Goal: Task Accomplishment & Management: Use online tool/utility

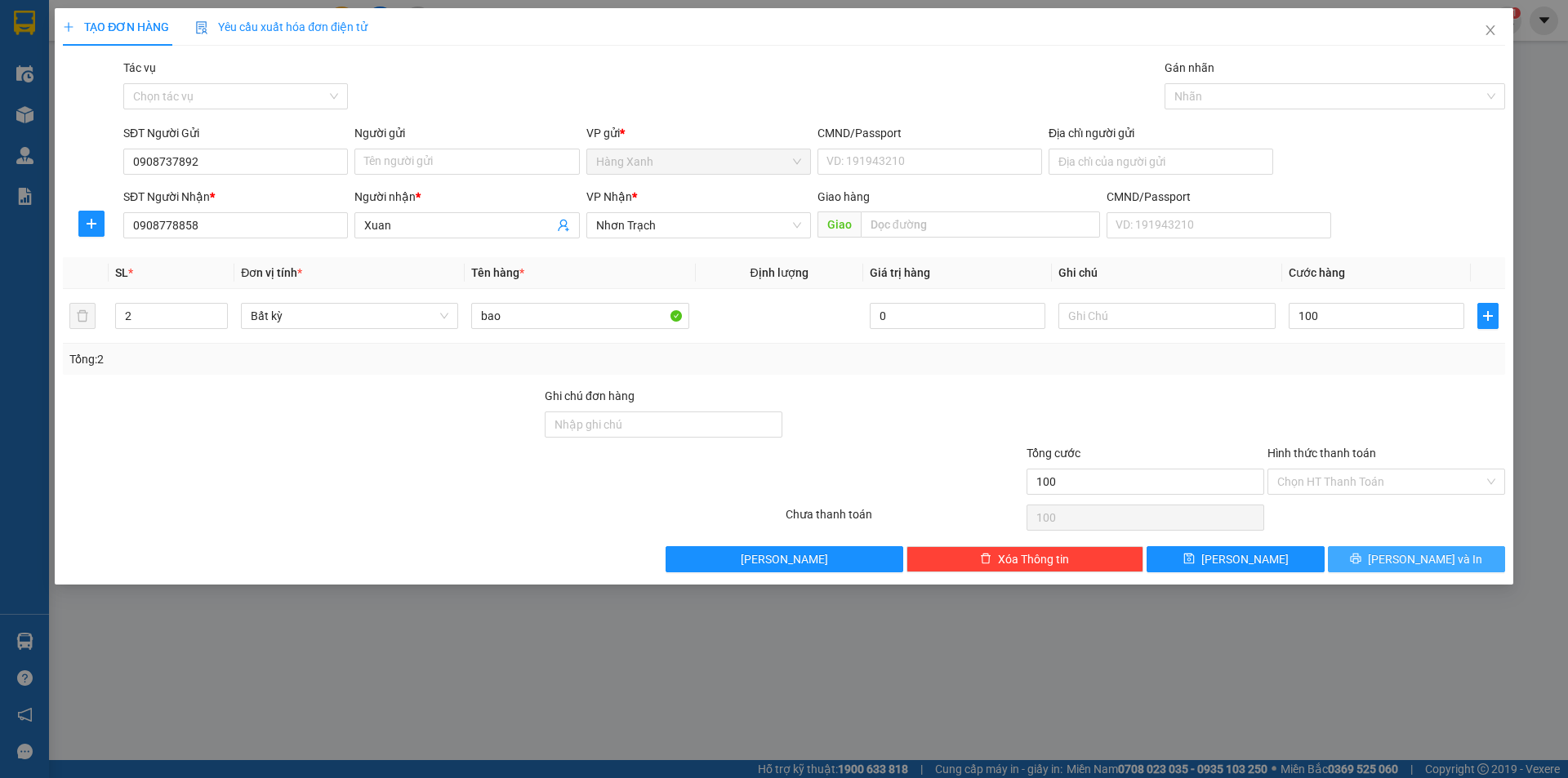
type input "100.000"
click at [1415, 556] on span "Lưu và In" at bounding box center [1425, 560] width 115 height 18
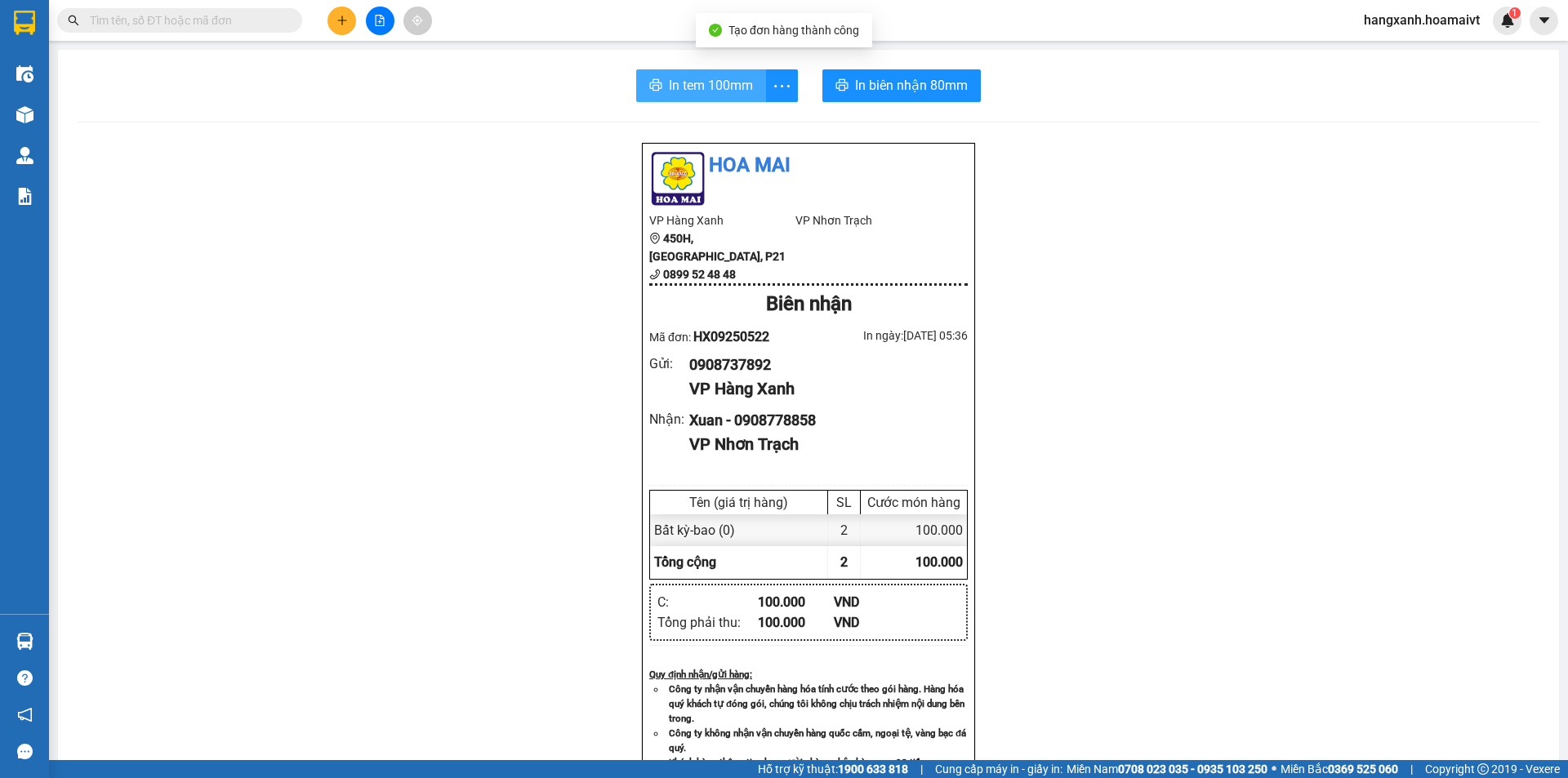
drag, startPoint x: 715, startPoint y: 88, endPoint x: 911, endPoint y: 483, distance: 441.0
click at [715, 87] on span "In tem 100mm" at bounding box center [711, 85] width 84 height 20
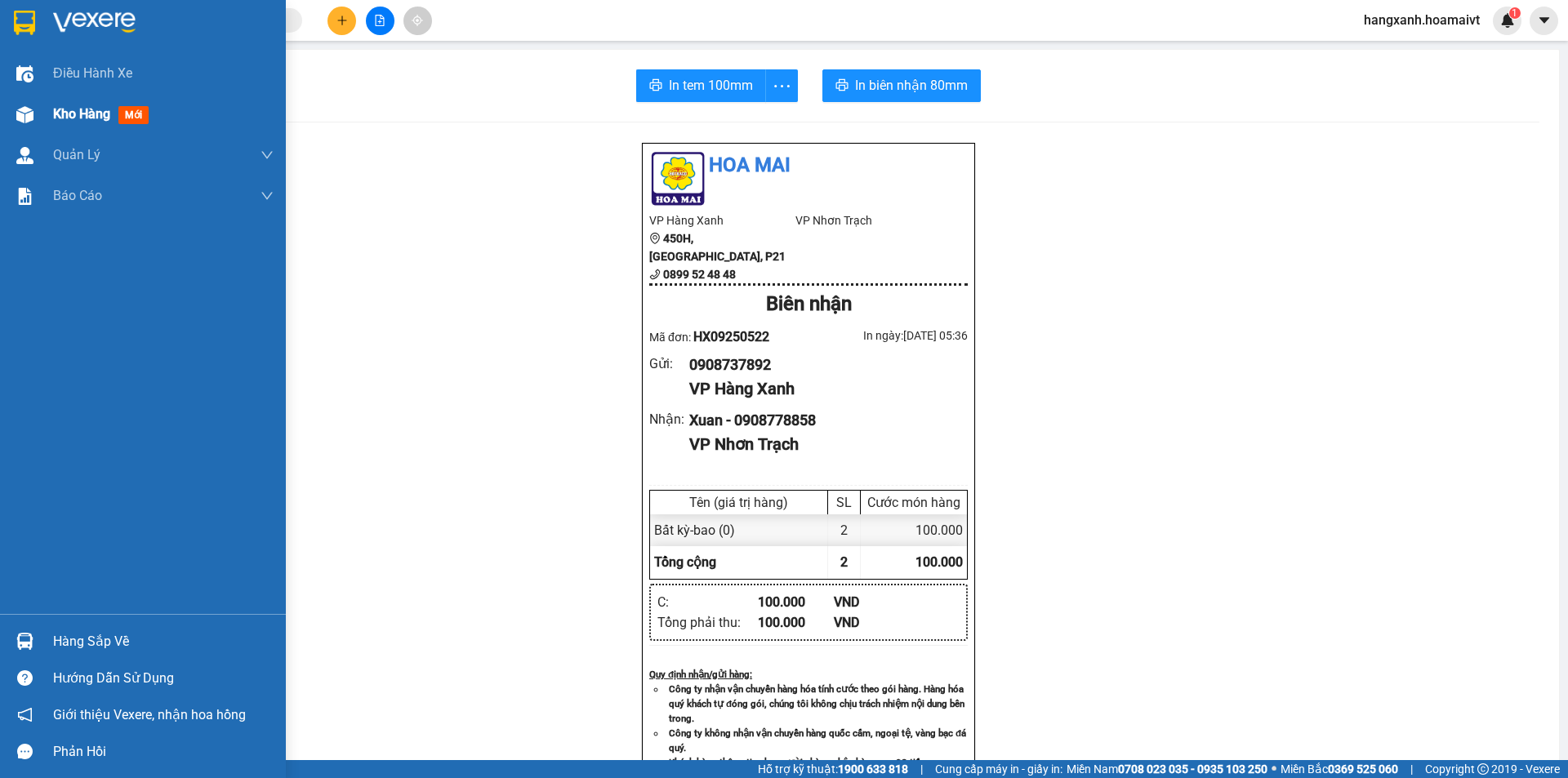
click at [141, 121] on span "mới" at bounding box center [133, 116] width 30 height 18
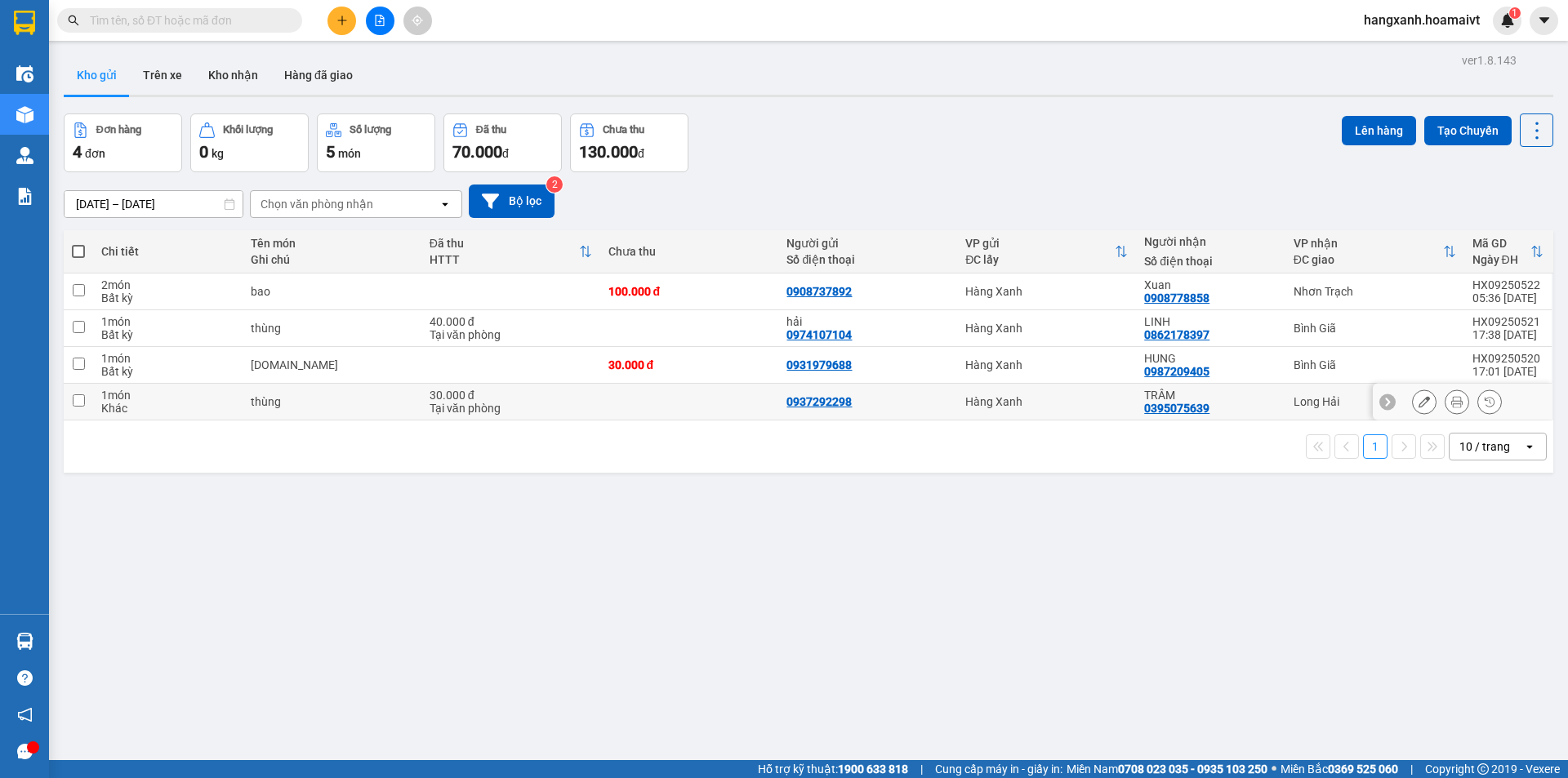
drag, startPoint x: 1235, startPoint y: 397, endPoint x: 1298, endPoint y: 351, distance: 78.0
click at [1235, 397] on div "TRÂM" at bounding box center [1210, 395] width 132 height 13
checkbox input "true"
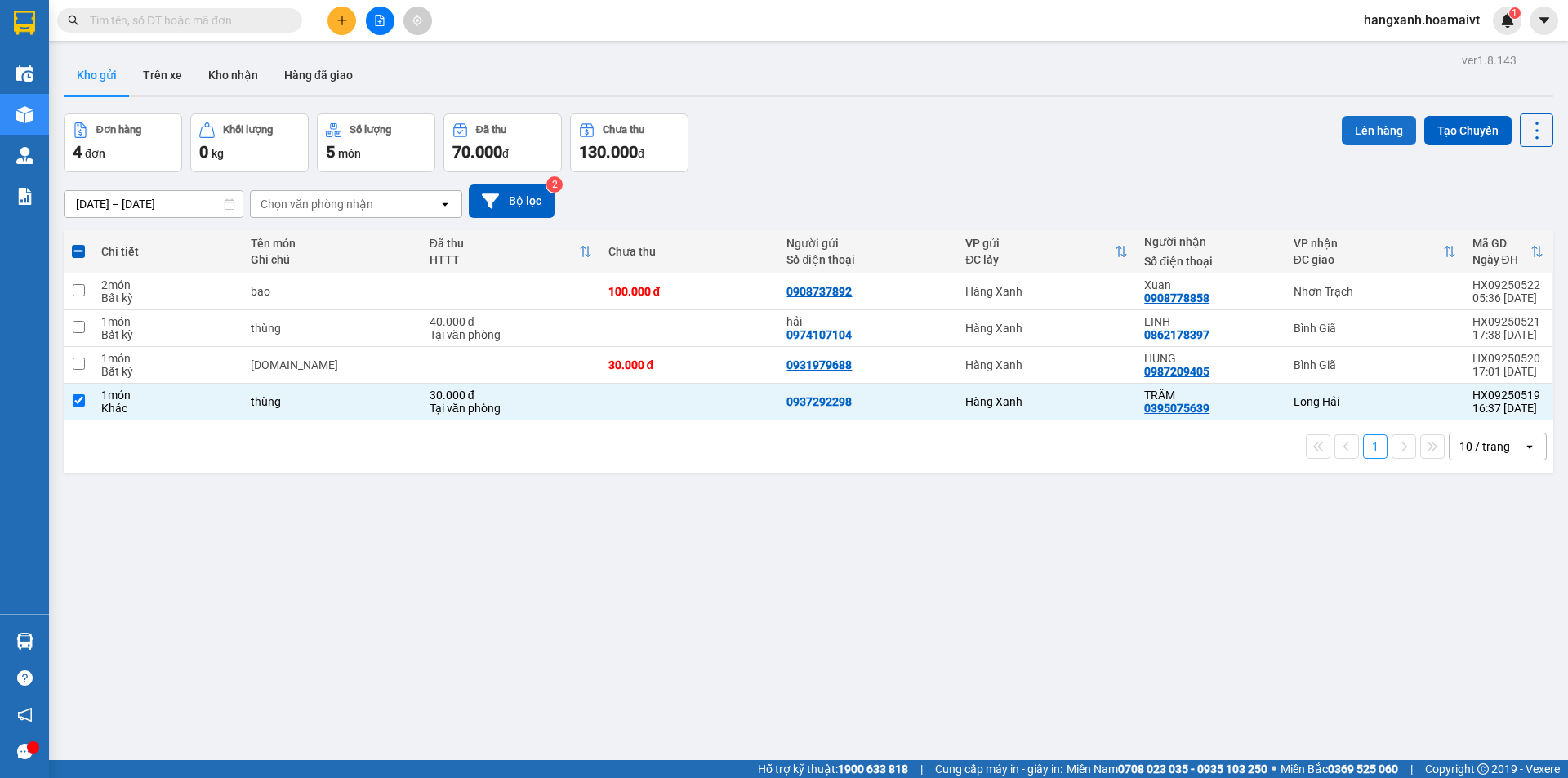
click at [1384, 132] on button "Lên hàng" at bounding box center [1378, 130] width 74 height 29
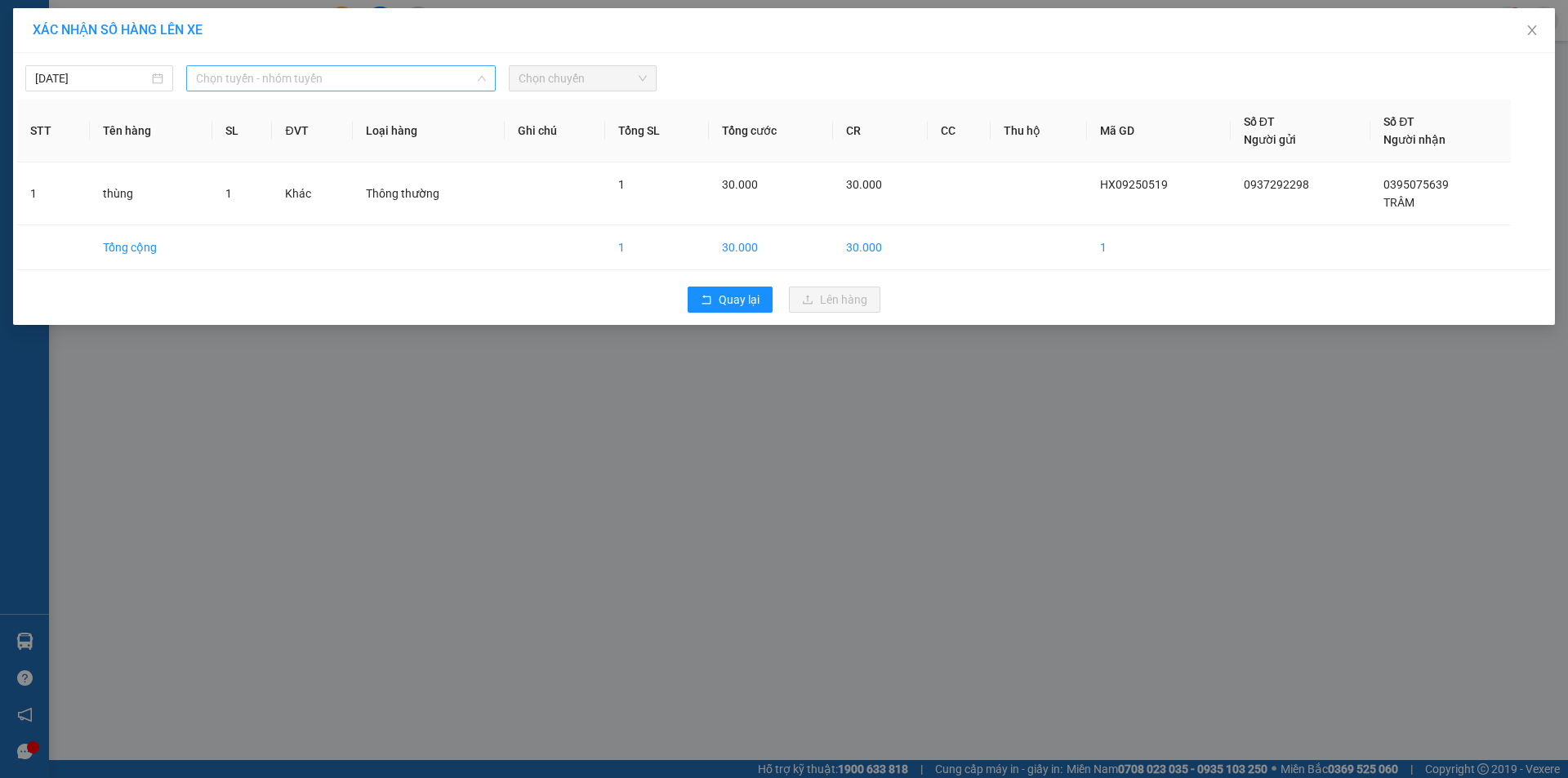
click at [285, 75] on span "Chọn tuyến - nhóm tuyến" at bounding box center [341, 78] width 290 height 25
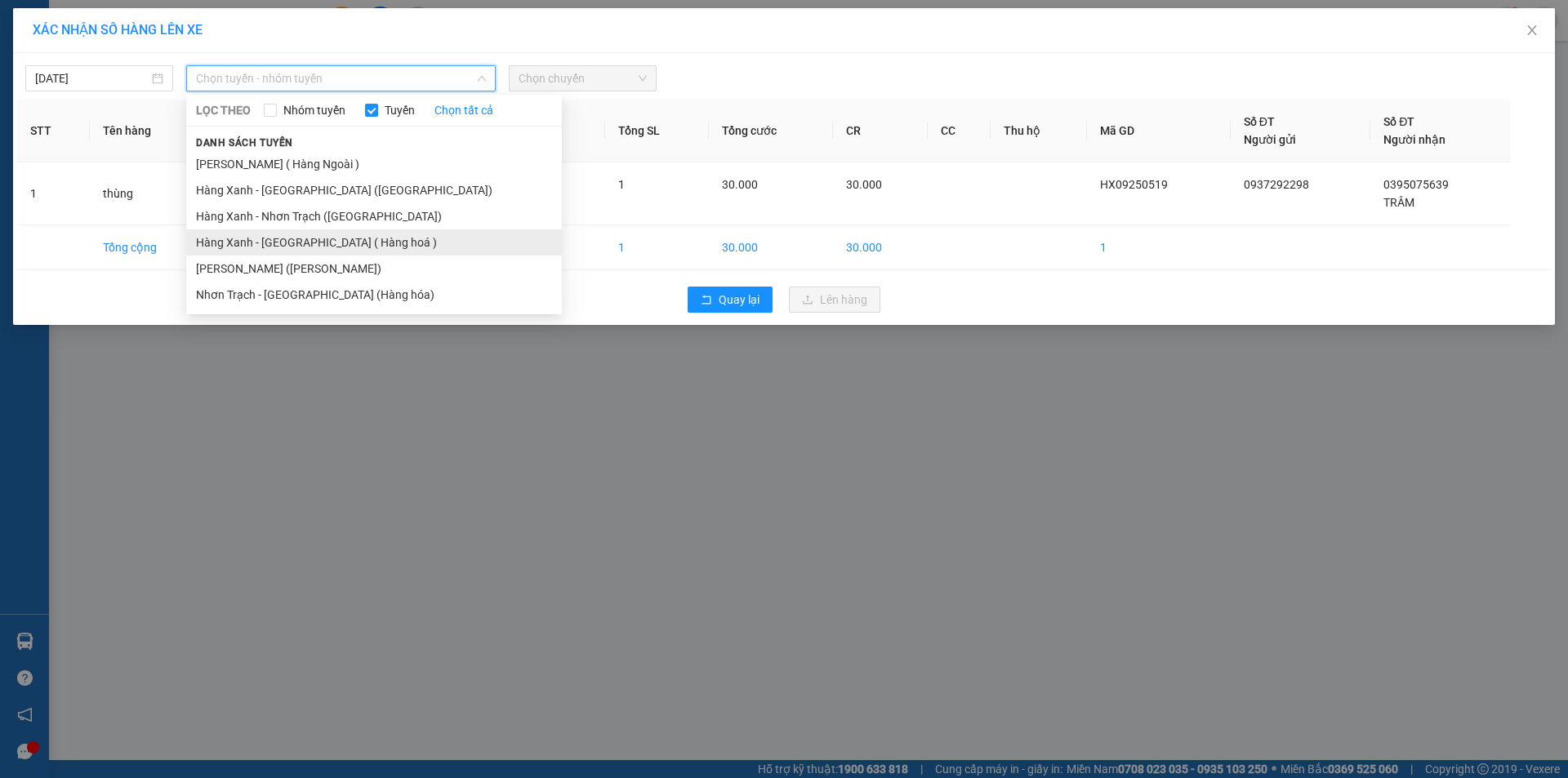
click at [272, 250] on li "Hàng Xanh - [GEOGRAPHIC_DATA] ( Hàng hoá )" at bounding box center [373, 242] width 375 height 26
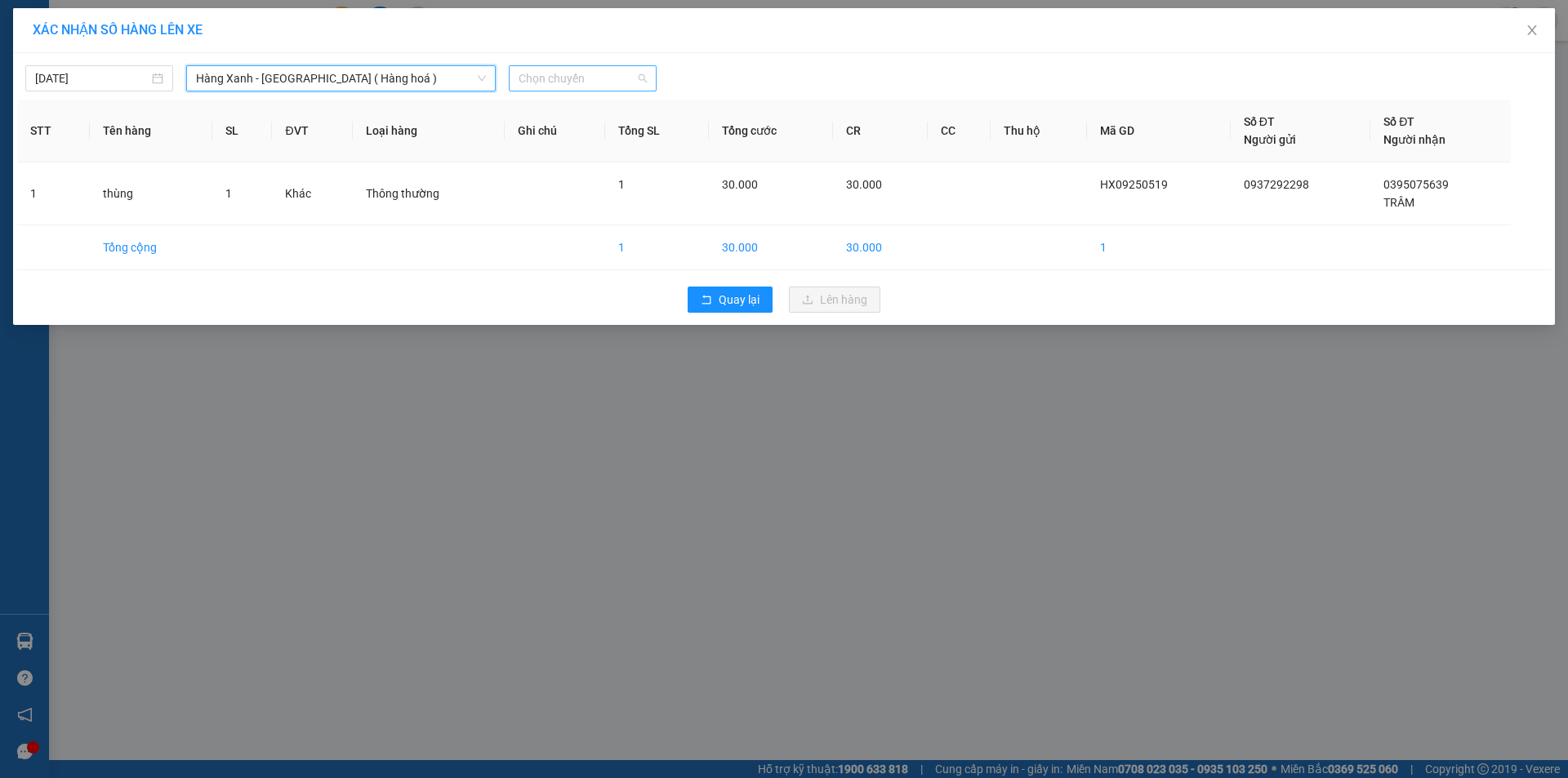
click at [533, 84] on span "Chọn chuyến" at bounding box center [583, 78] width 128 height 25
type input "0540"
drag, startPoint x: 623, startPoint y: 138, endPoint x: 656, endPoint y: 146, distance: 34.0
click at [627, 138] on div "Thêm chuyến " 05:40 "" at bounding box center [595, 138] width 174 height 28
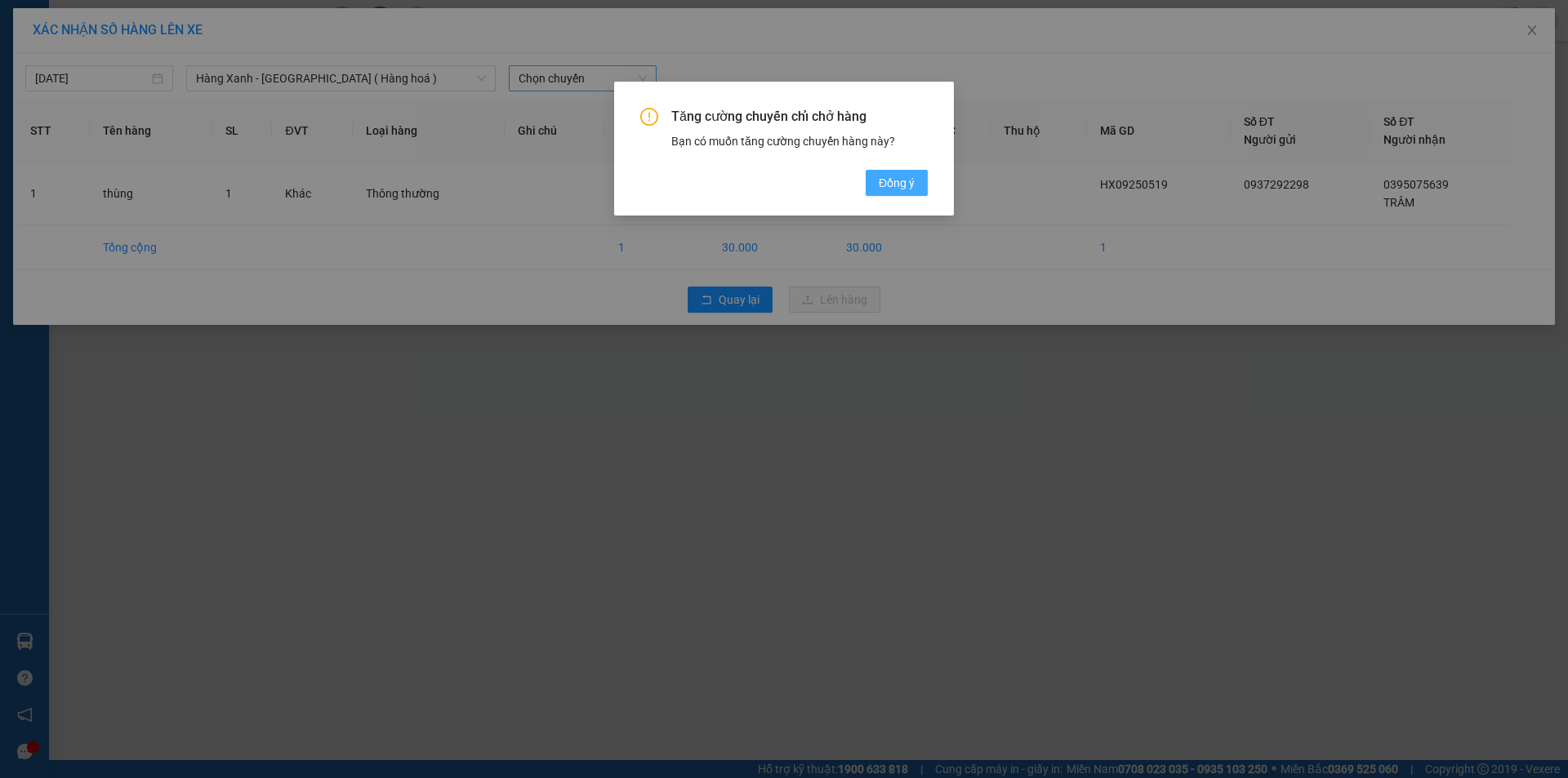
click at [874, 184] on button "Đồng ý" at bounding box center [896, 183] width 62 height 26
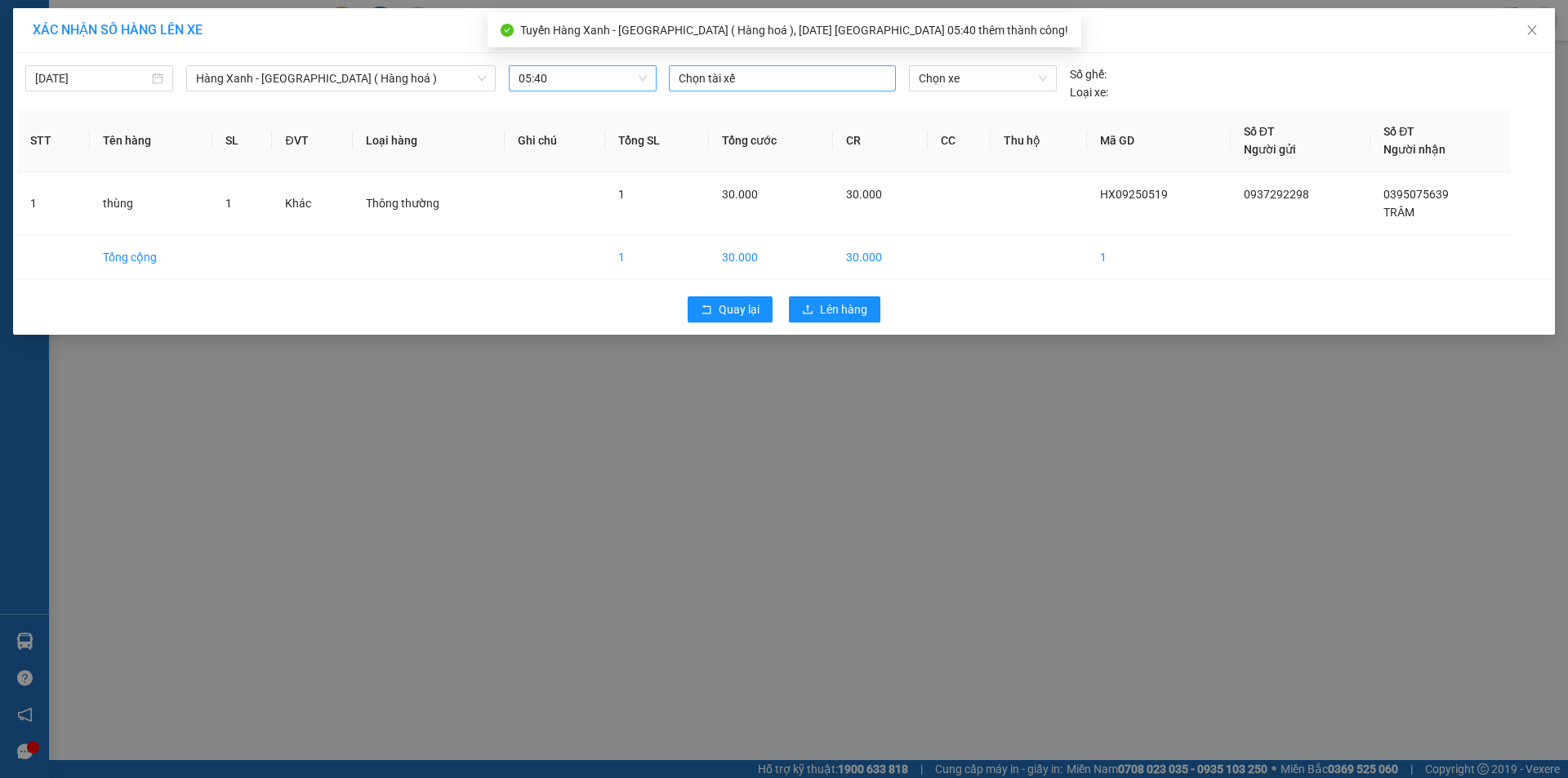
click at [785, 78] on div at bounding box center [782, 78] width 218 height 19
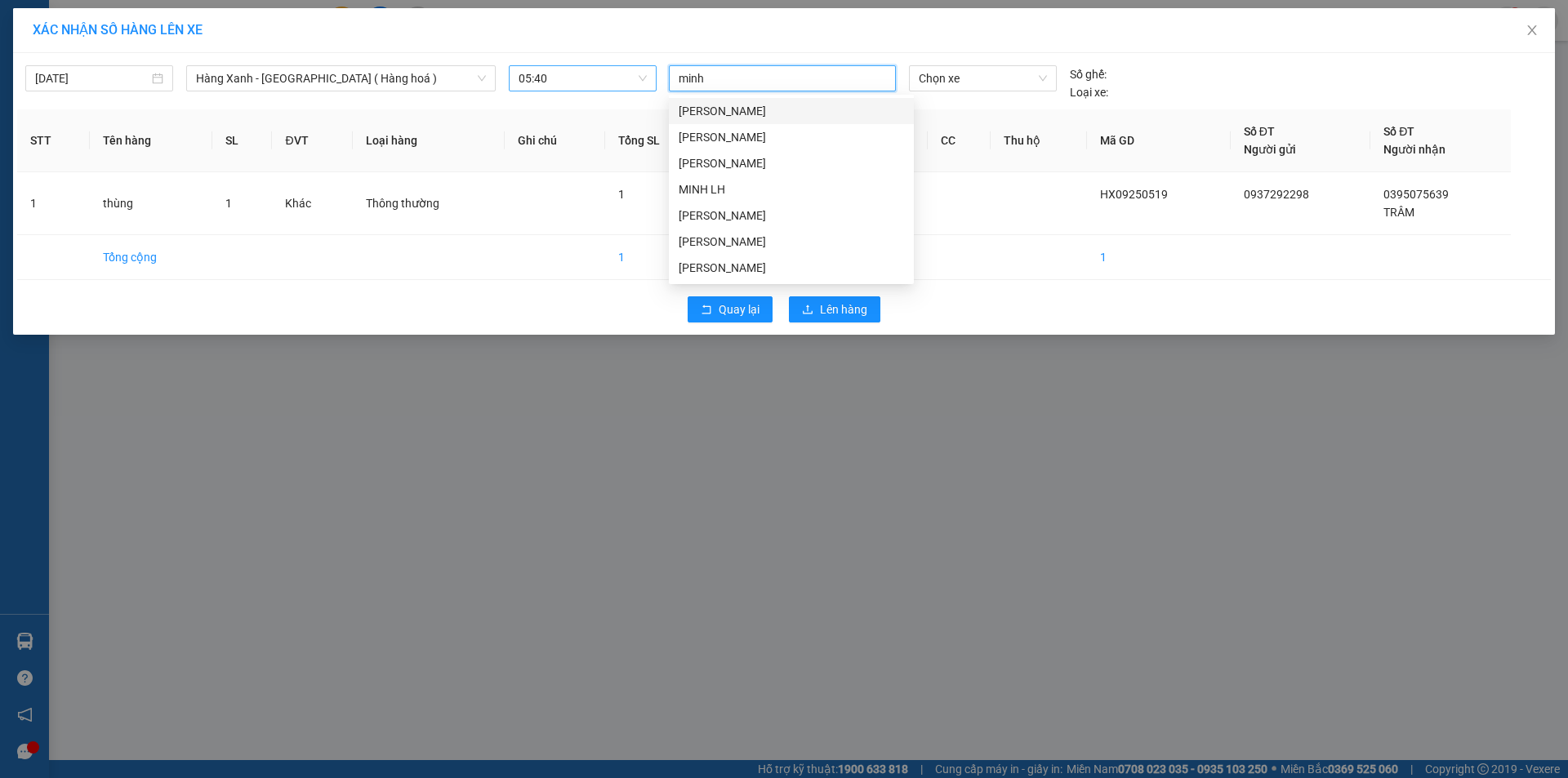
type input "minh a"
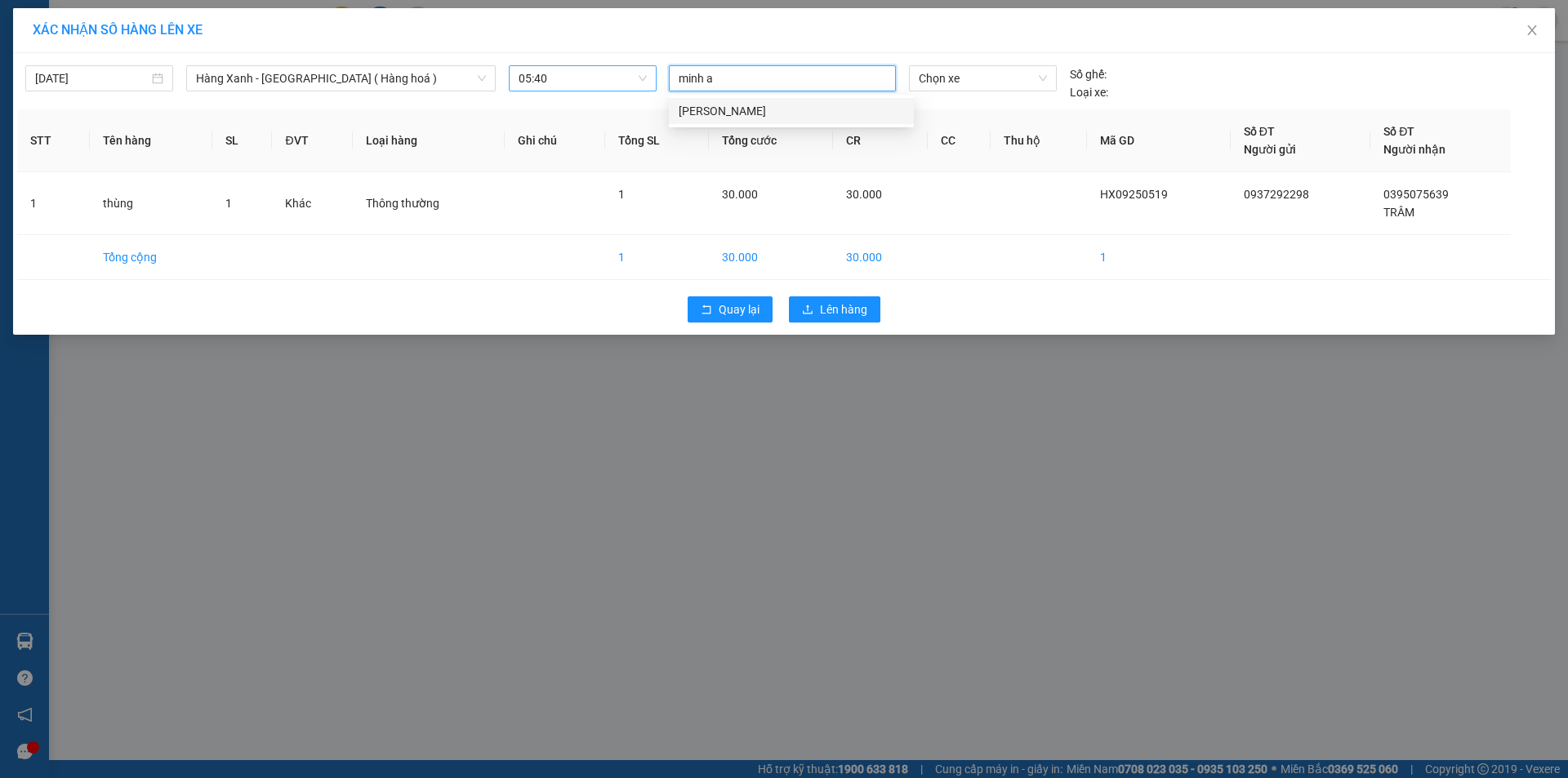
drag, startPoint x: 730, startPoint y: 113, endPoint x: 832, endPoint y: 88, distance: 105.0
click at [730, 114] on div "[PERSON_NAME]" at bounding box center [792, 111] width 226 height 18
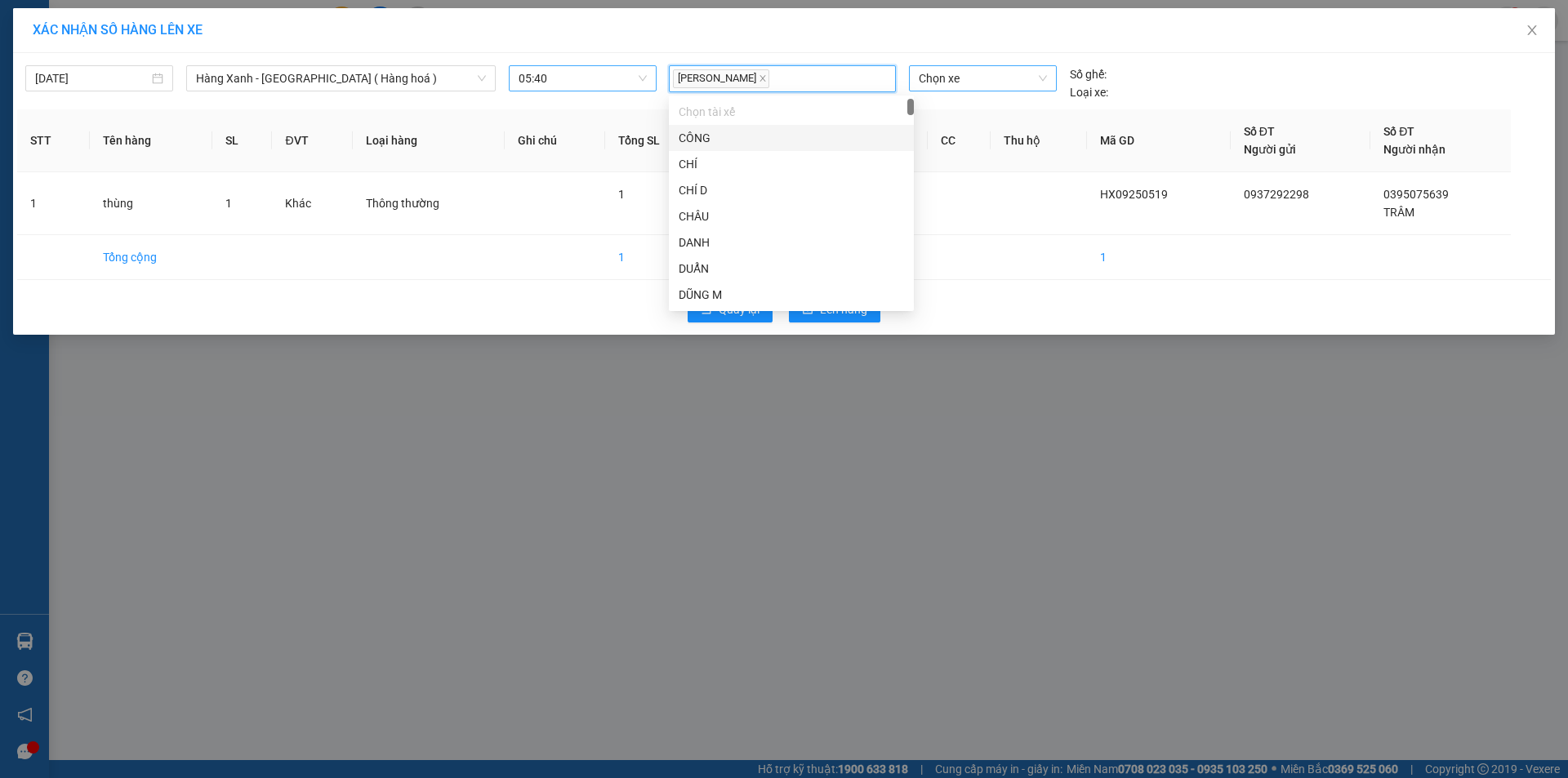
click at [979, 79] on span "Chọn xe" at bounding box center [982, 78] width 128 height 25
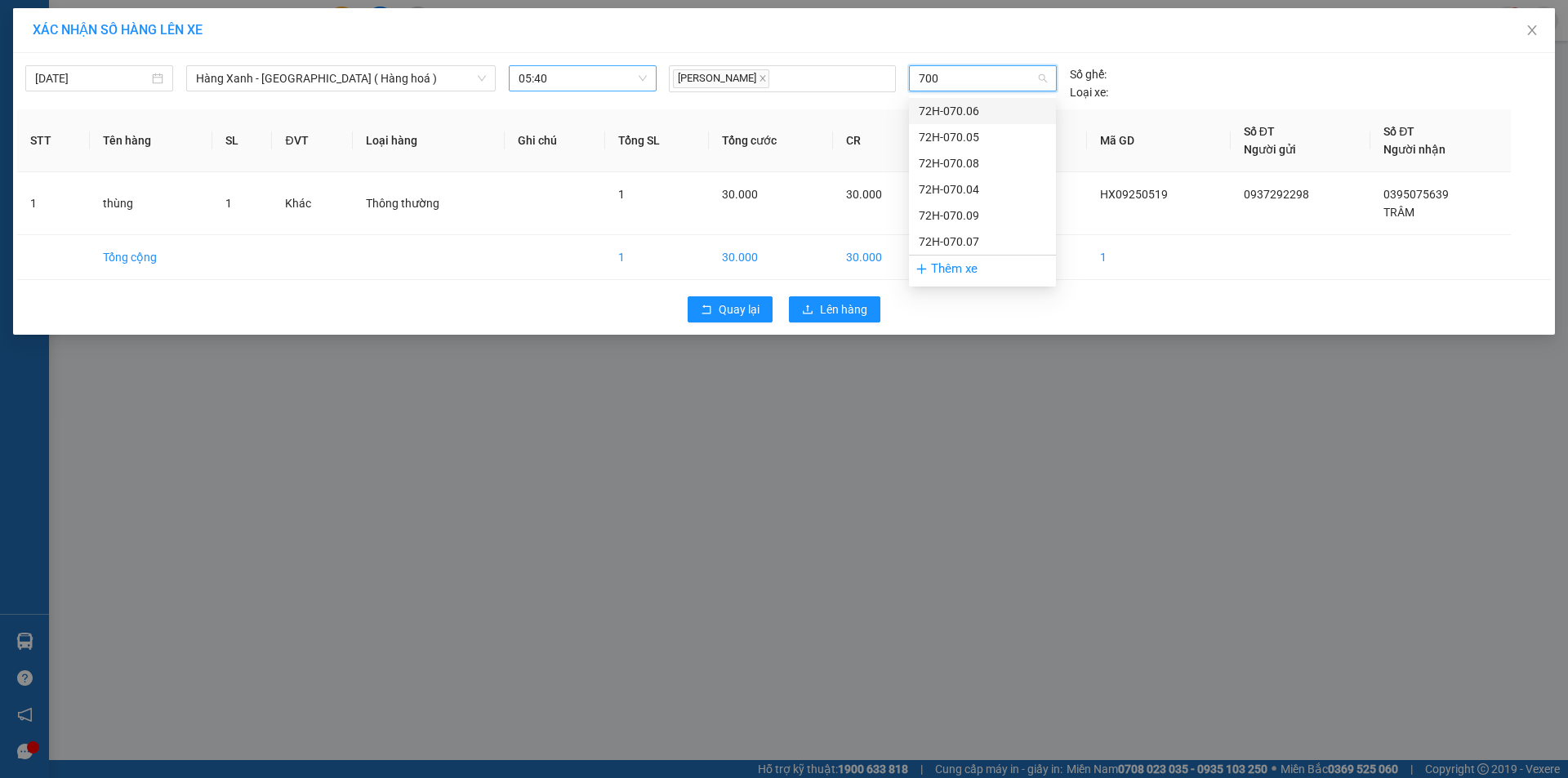
type input "7006"
click at [964, 107] on div "72H-070.06" at bounding box center [982, 111] width 128 height 18
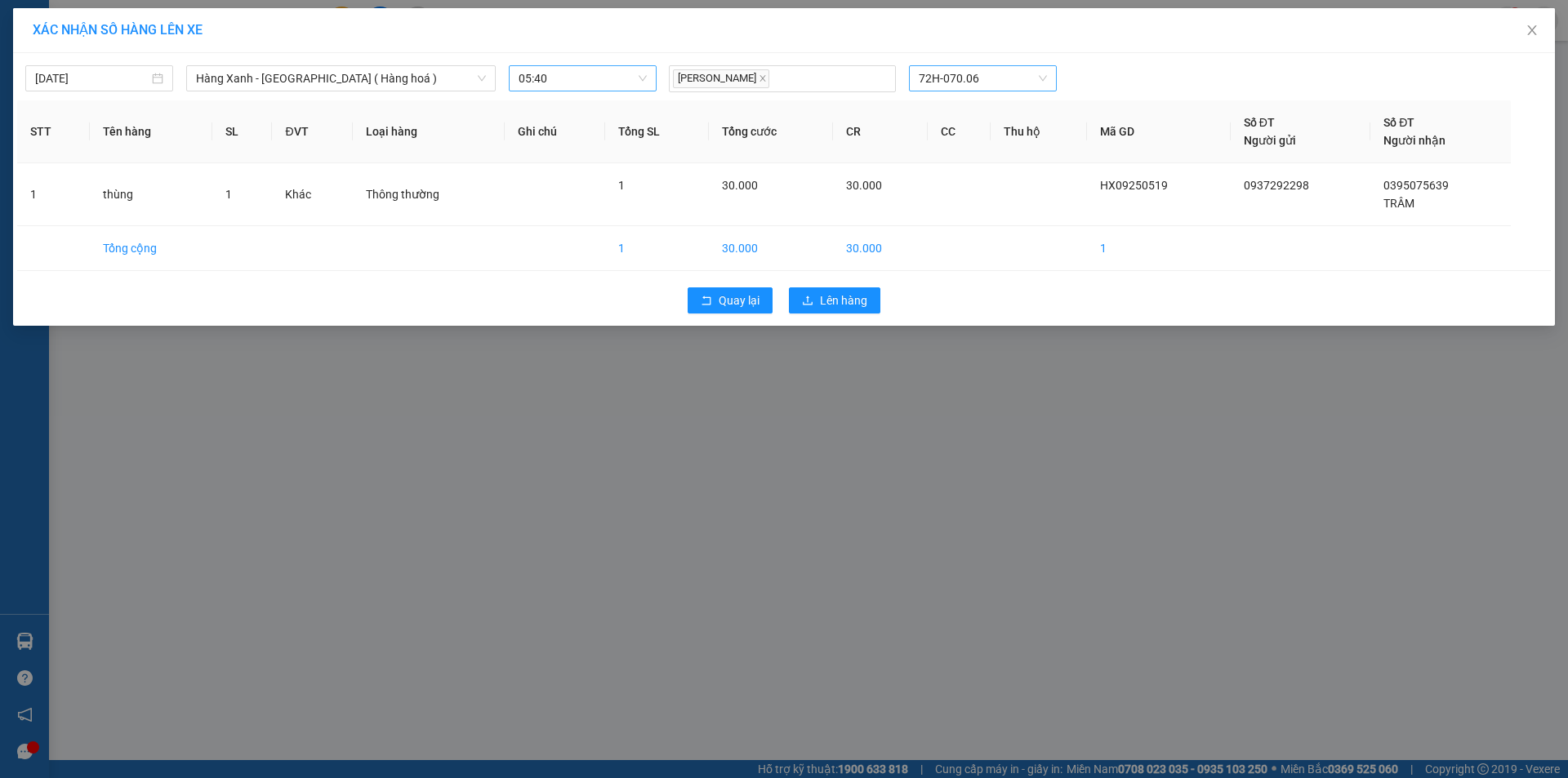
click at [869, 314] on div "Quay lại Lên hàng" at bounding box center [784, 300] width 1533 height 42
click at [872, 306] on button "Lên hàng" at bounding box center [835, 300] width 92 height 26
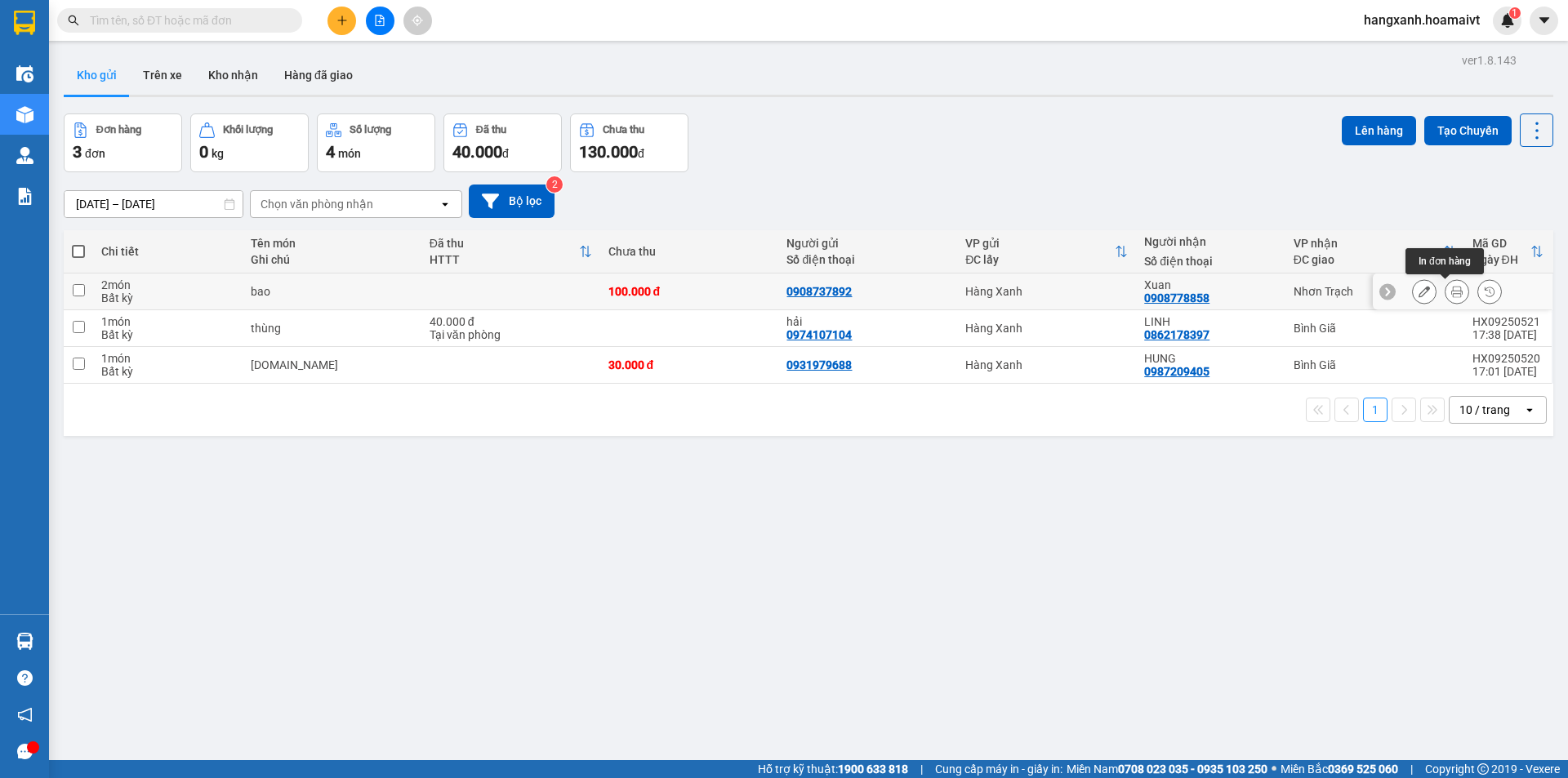
click at [1451, 288] on icon at bounding box center [1456, 291] width 11 height 11
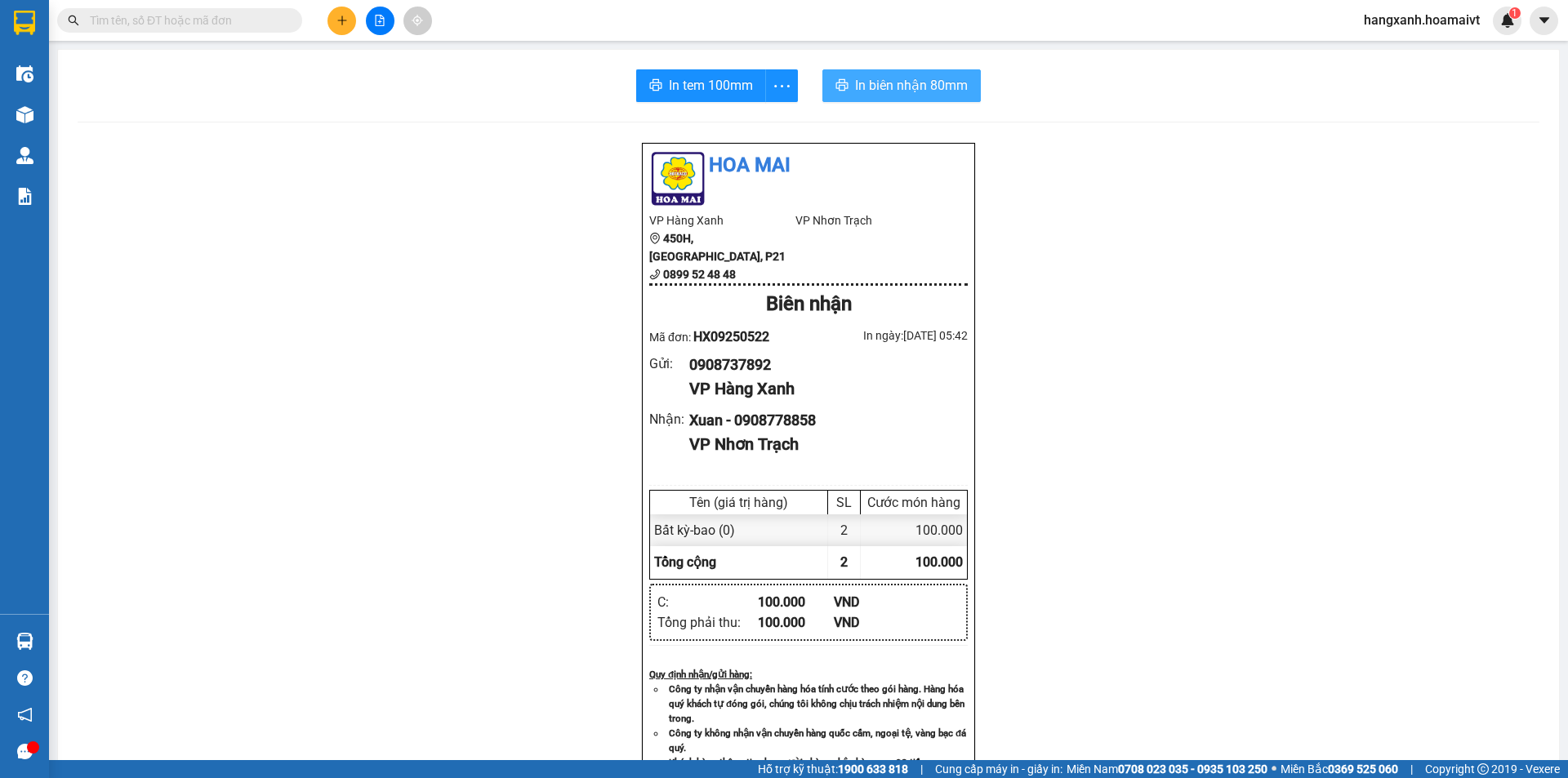
click at [886, 92] on span "In biên nhận 80mm" at bounding box center [911, 85] width 113 height 20
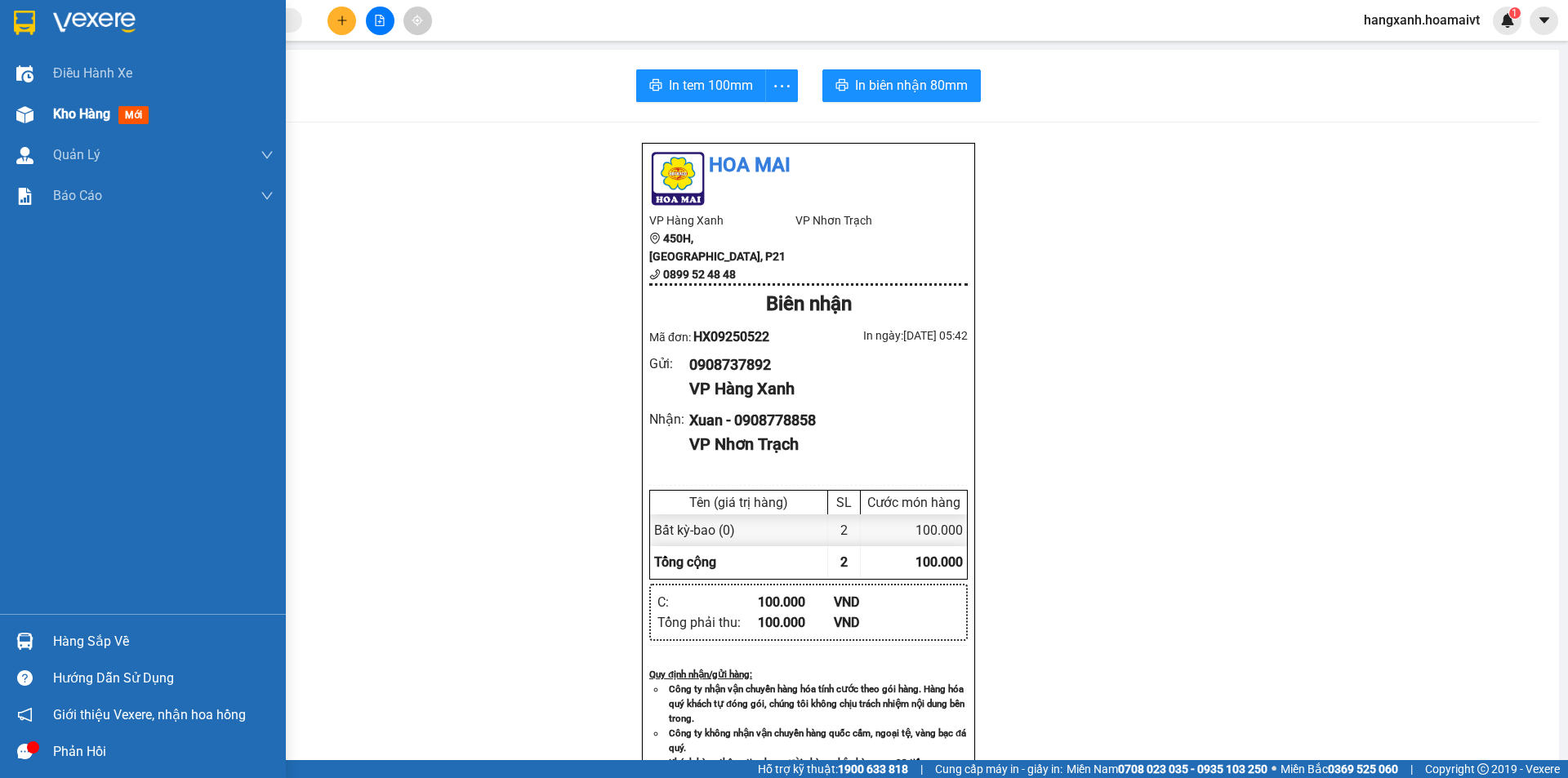
drag, startPoint x: 137, startPoint y: 115, endPoint x: 145, endPoint y: 115, distance: 8.0
click at [145, 115] on span "mới" at bounding box center [133, 116] width 30 height 18
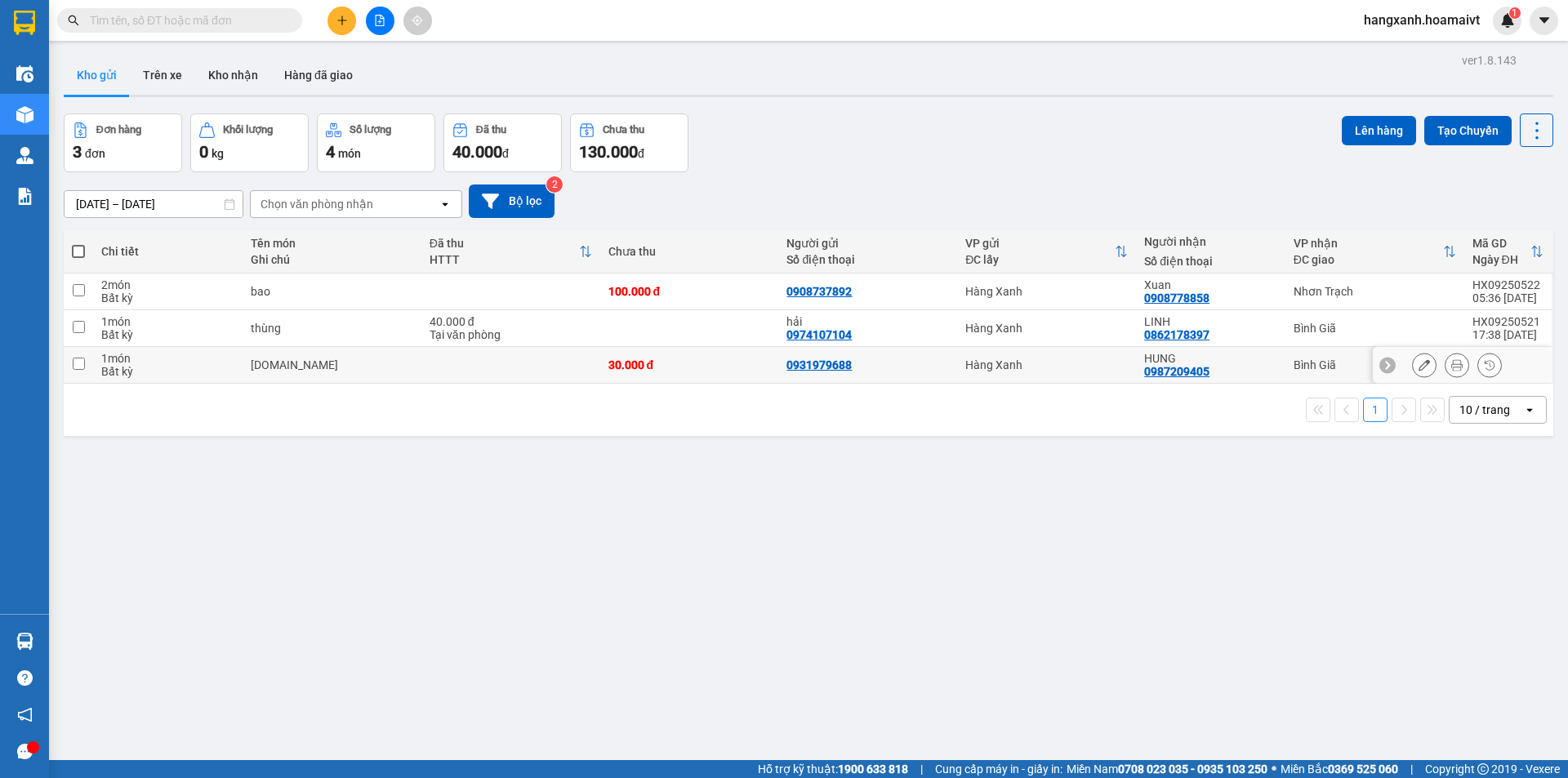
click at [1253, 370] on div "HUNG 0987209405" at bounding box center [1210, 365] width 132 height 26
checkbox input "true"
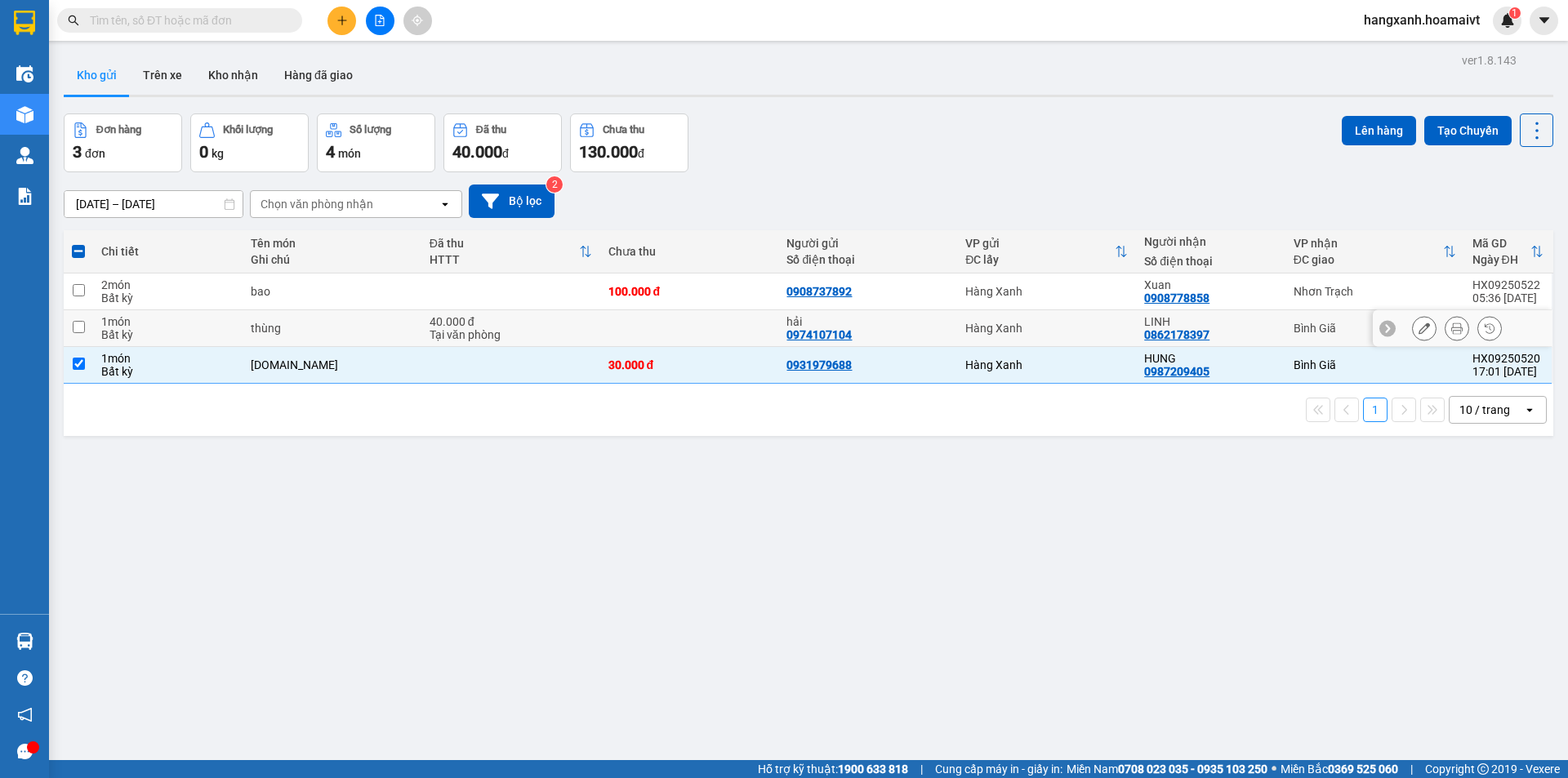
drag, startPoint x: 1247, startPoint y: 344, endPoint x: 1318, endPoint y: 275, distance: 99.0
click at [1250, 339] on td "LINH 0862178397" at bounding box center [1210, 328] width 149 height 37
checkbox input "true"
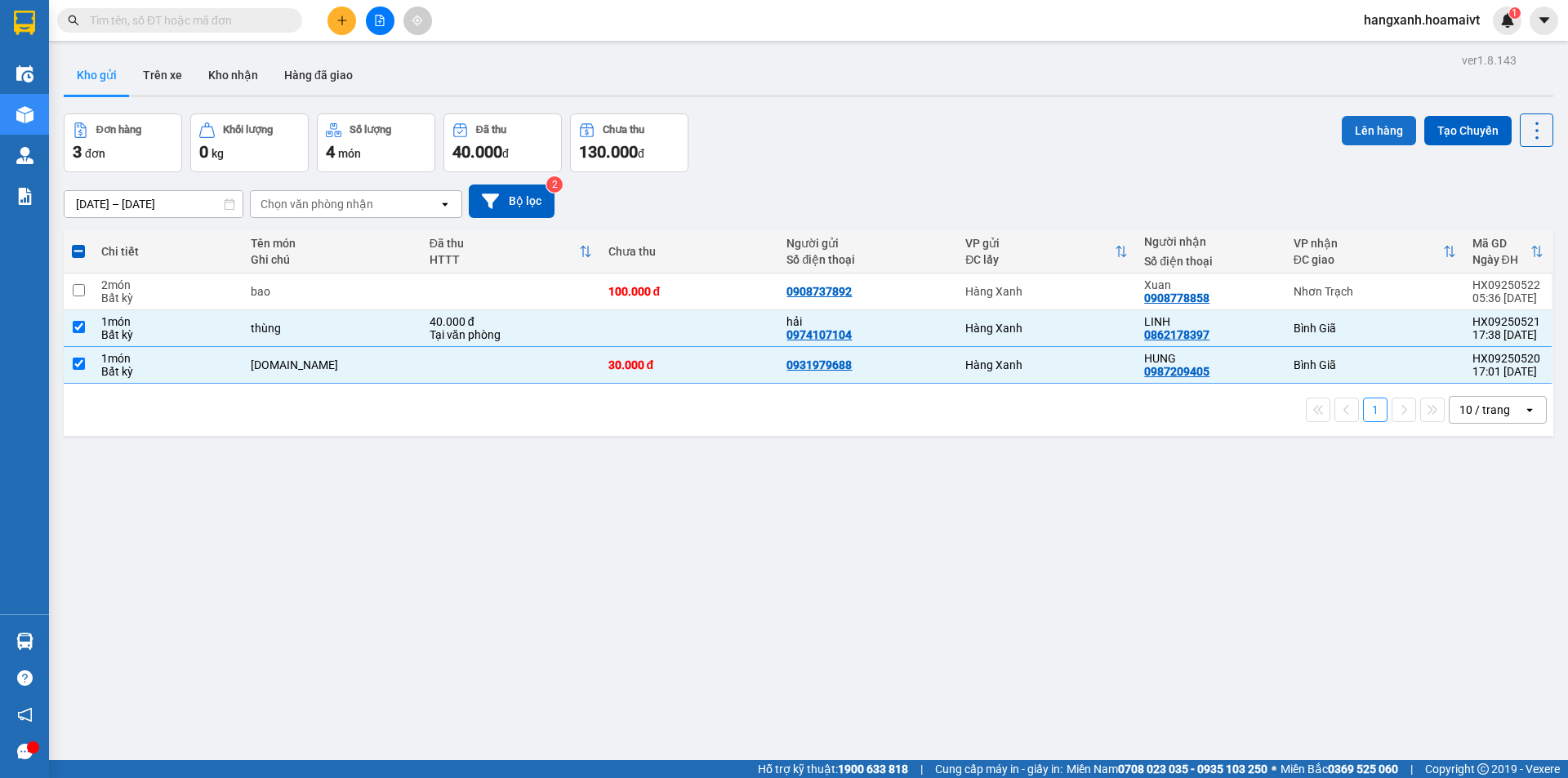
click at [1382, 124] on button "Lên hàng" at bounding box center [1378, 130] width 74 height 29
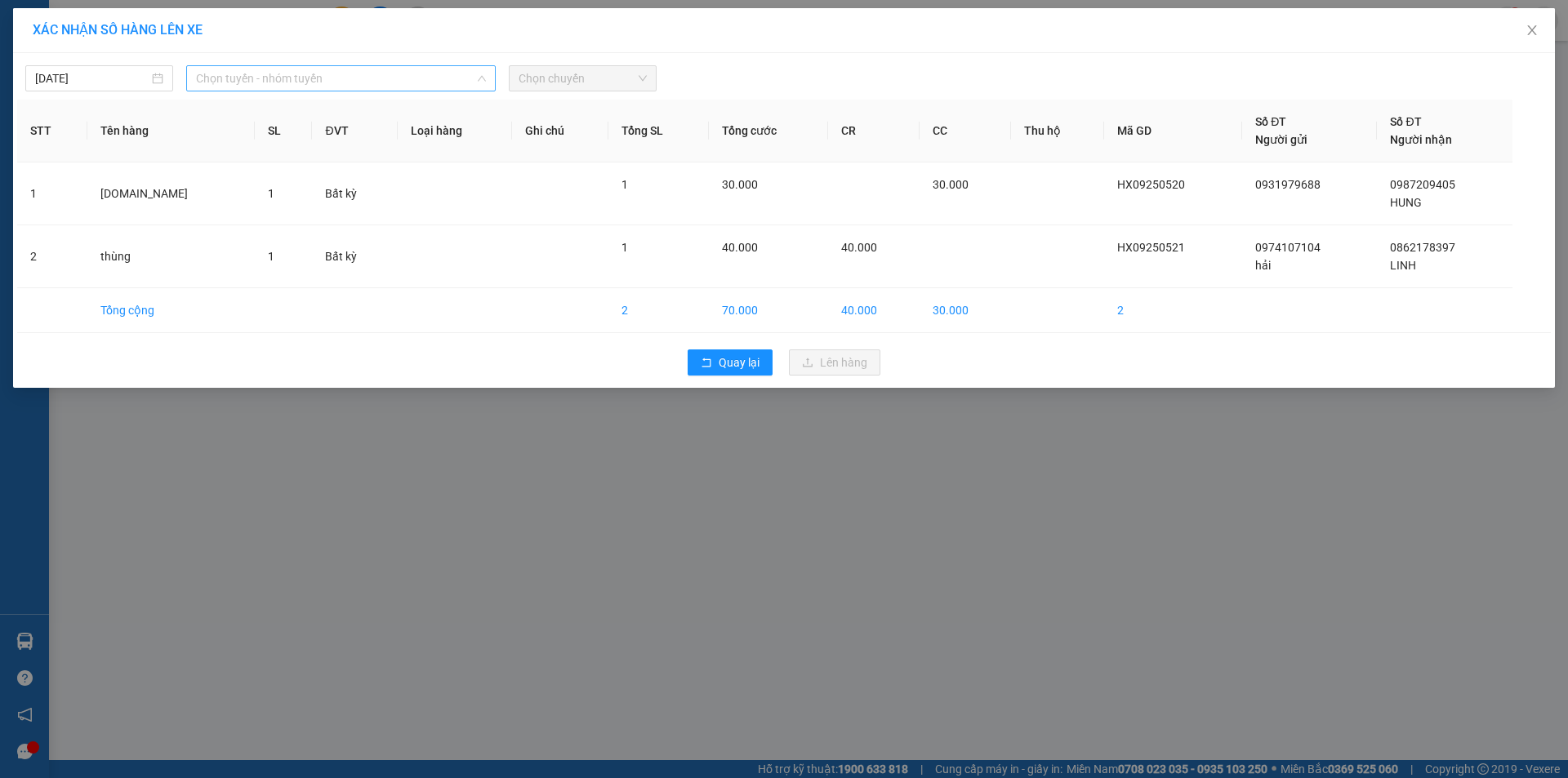
drag, startPoint x: 359, startPoint y: 80, endPoint x: 238, endPoint y: 73, distance: 121.2
click at [347, 80] on span "Chọn tuyến - nhóm tuyến" at bounding box center [341, 78] width 290 height 25
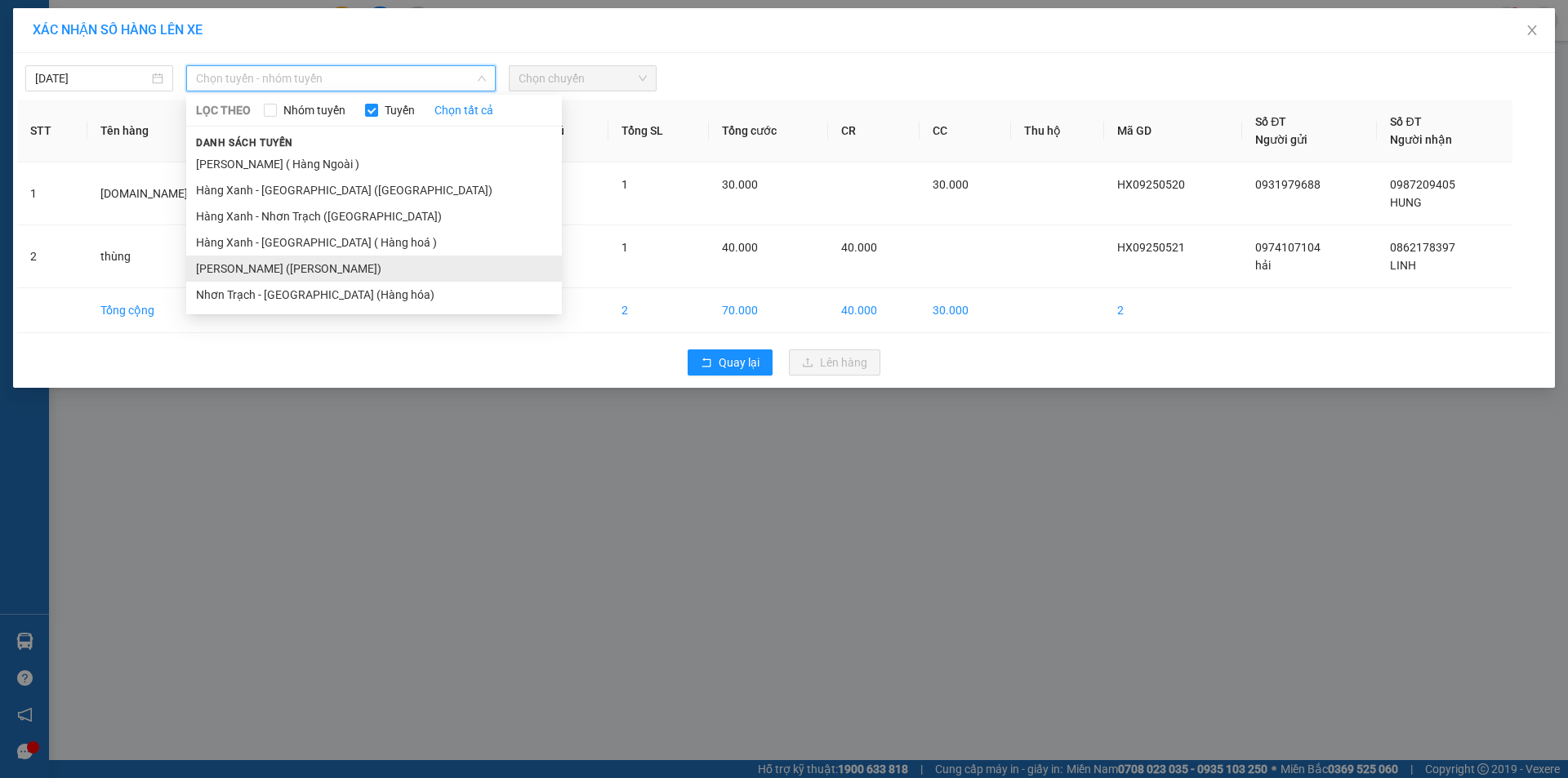
click at [260, 265] on li "[PERSON_NAME] ([PERSON_NAME])" at bounding box center [373, 269] width 375 height 26
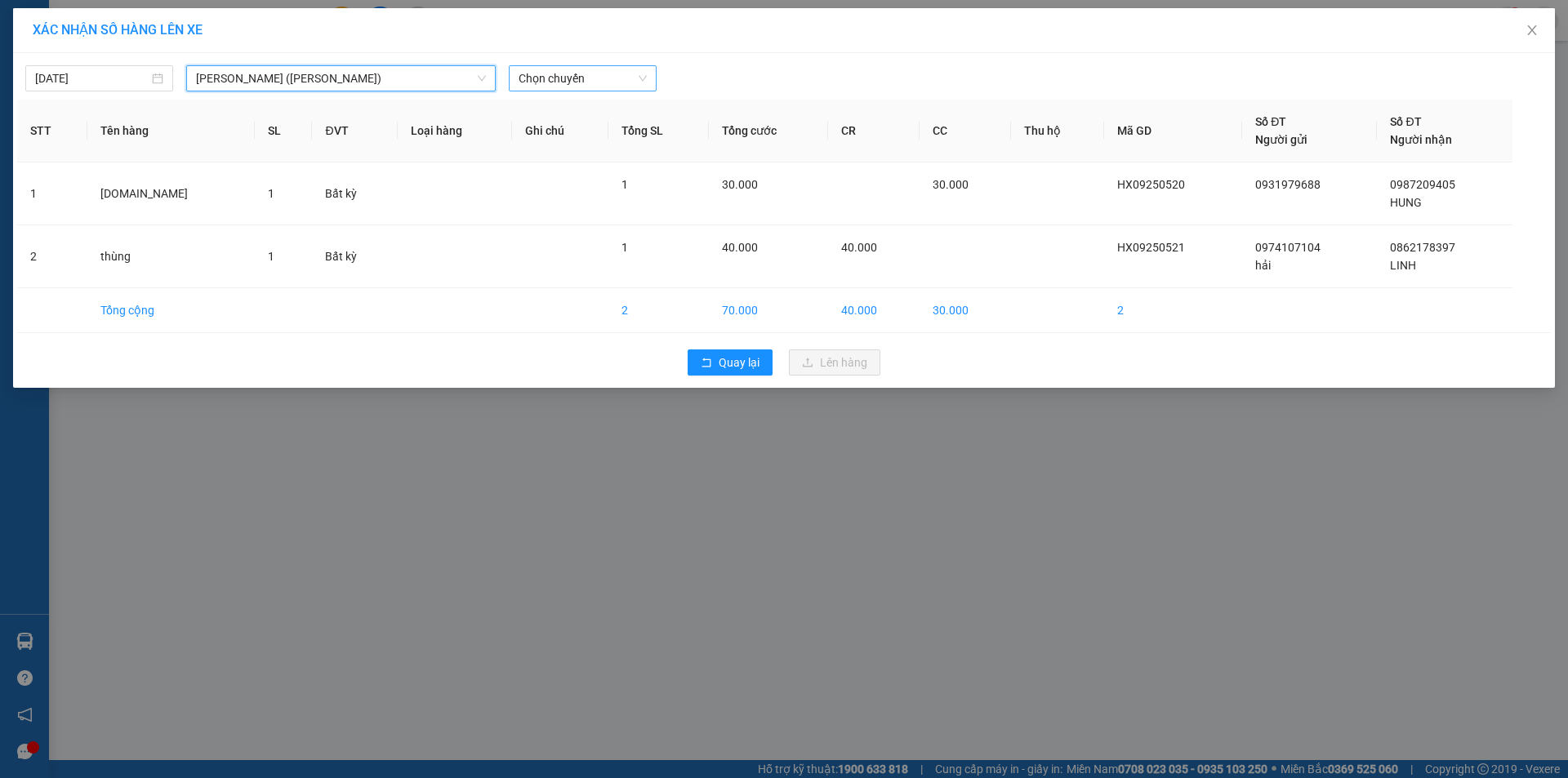
click at [558, 78] on span "Chọn chuyến" at bounding box center [583, 78] width 128 height 25
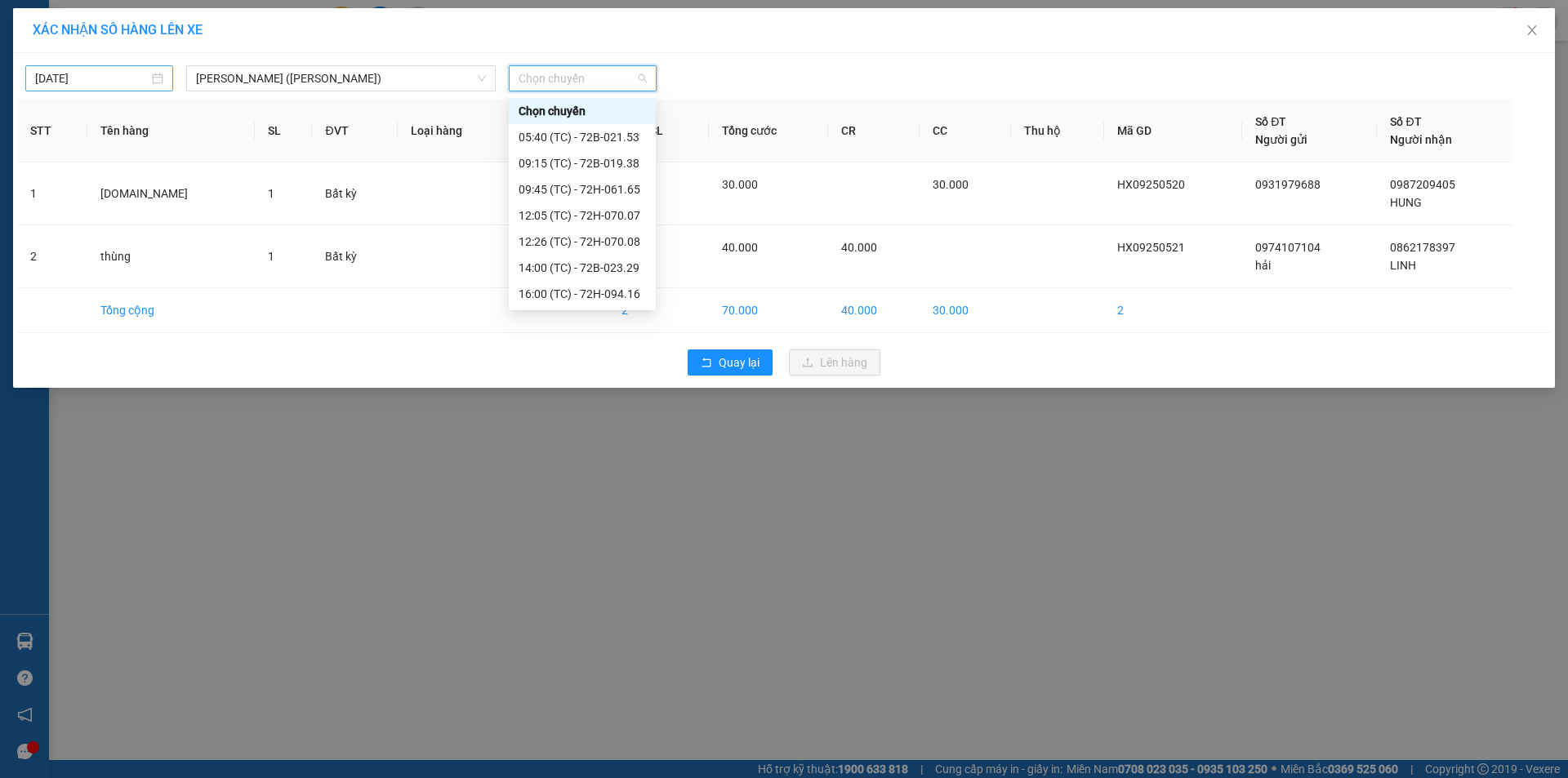
click at [114, 78] on input "[DATE]" at bounding box center [92, 79] width 114 height 18
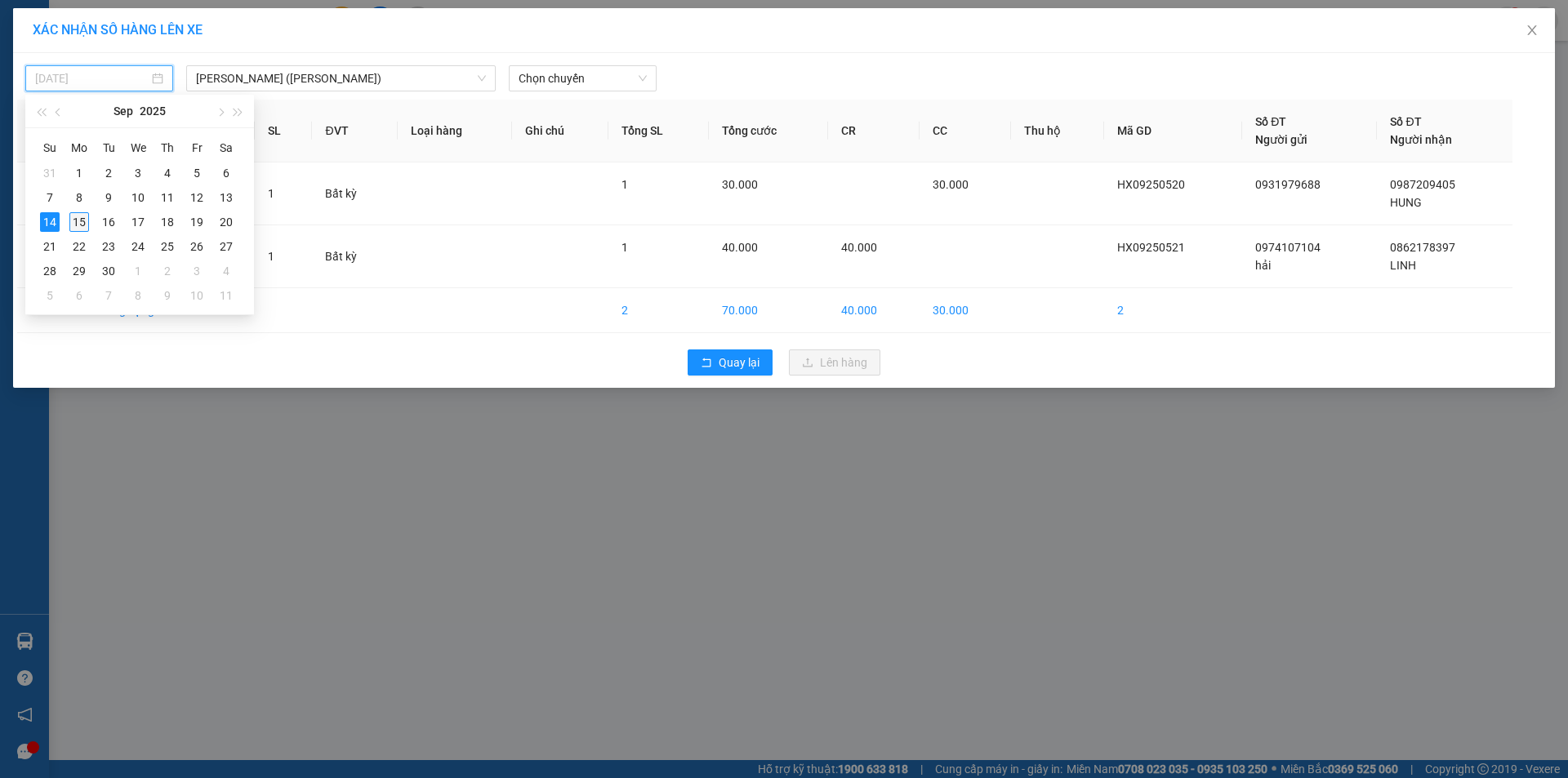
click at [81, 227] on div "15" at bounding box center [79, 221] width 19 height 19
type input "[DATE]"
click at [591, 80] on span "Chọn chuyến" at bounding box center [583, 78] width 128 height 25
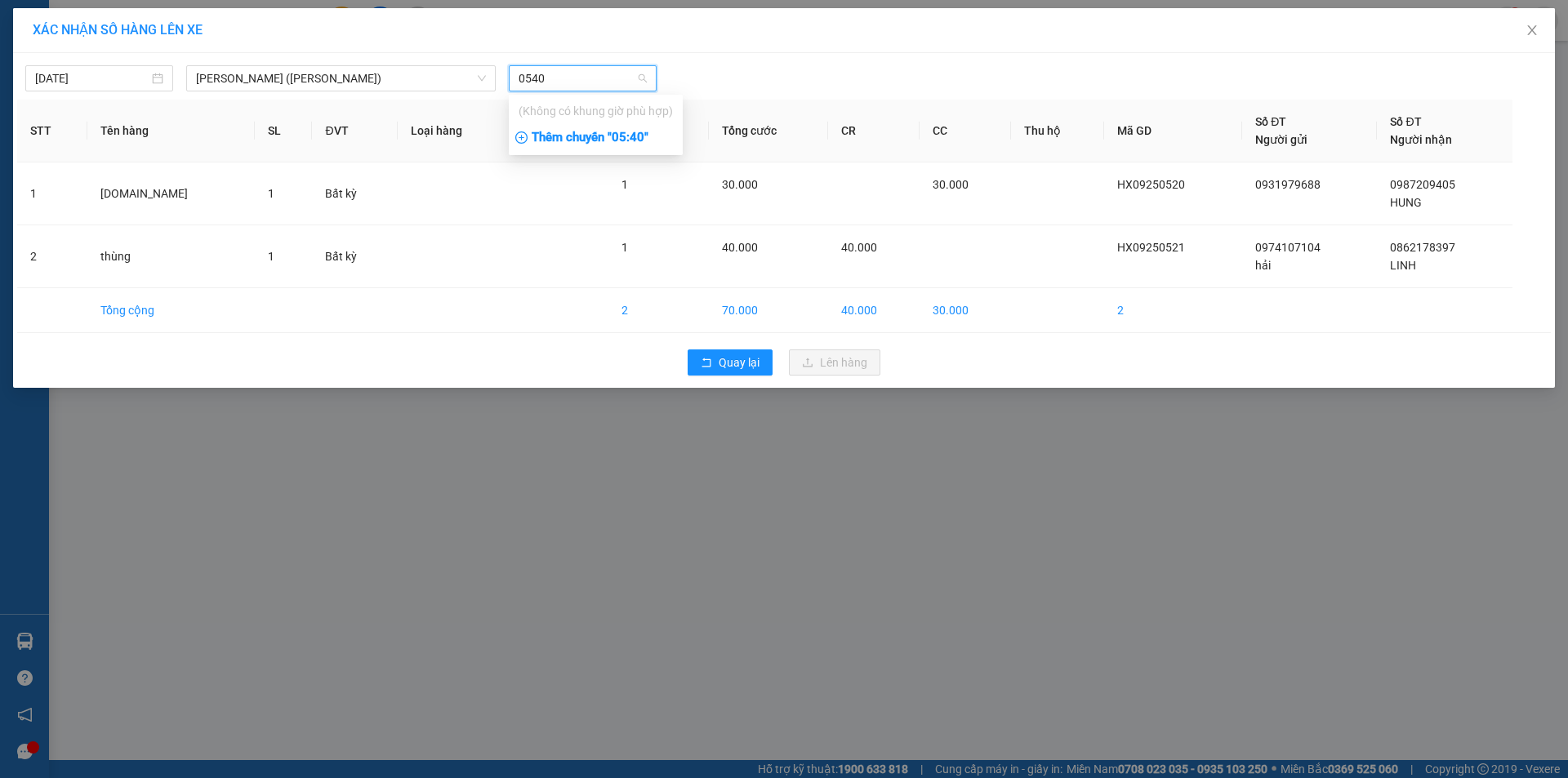
type input "0540"
click at [614, 143] on div "Thêm chuyến " 05:40 "" at bounding box center [595, 138] width 174 height 28
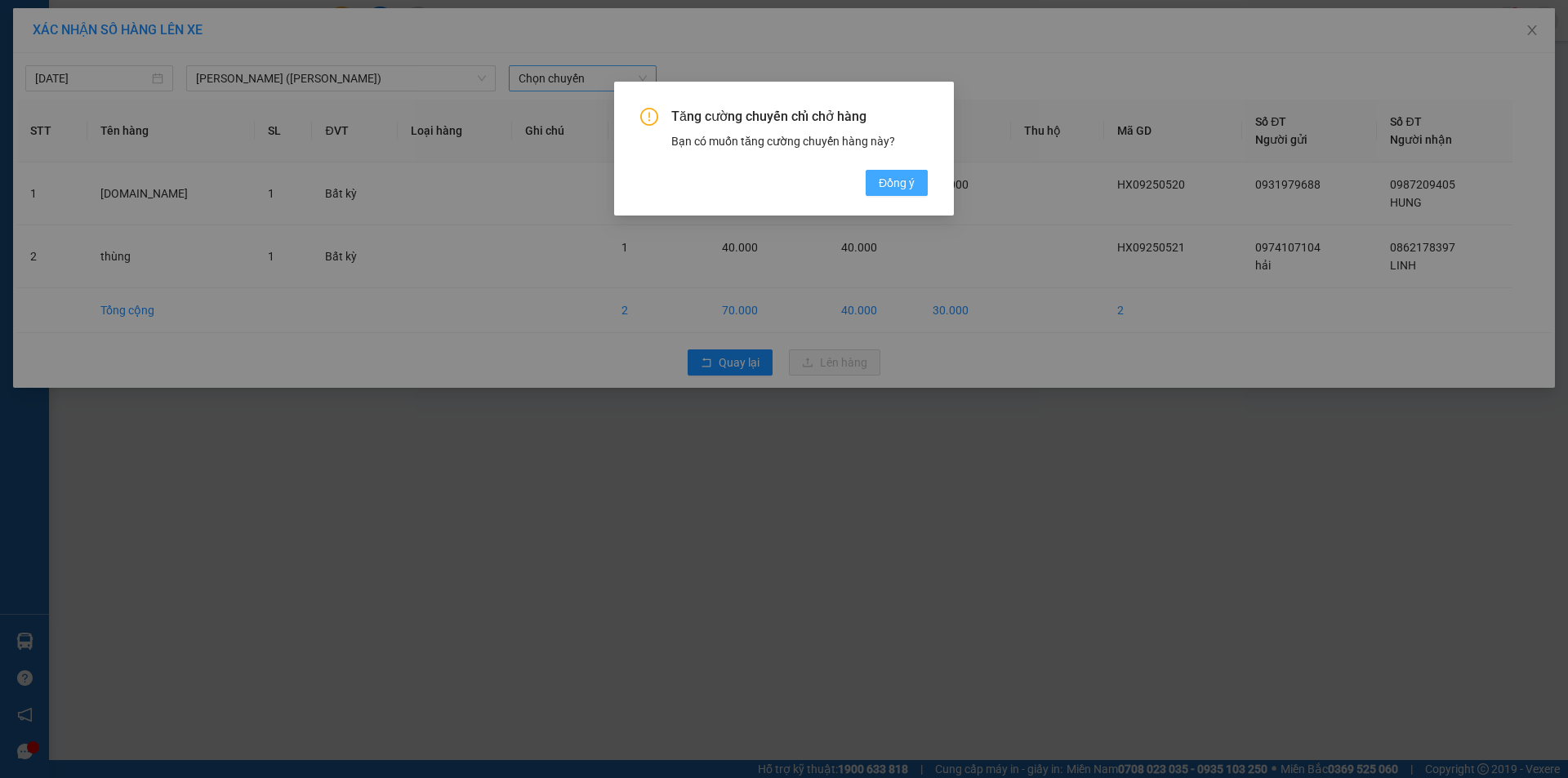
click at [896, 185] on span "Đồng ý" at bounding box center [896, 183] width 36 height 18
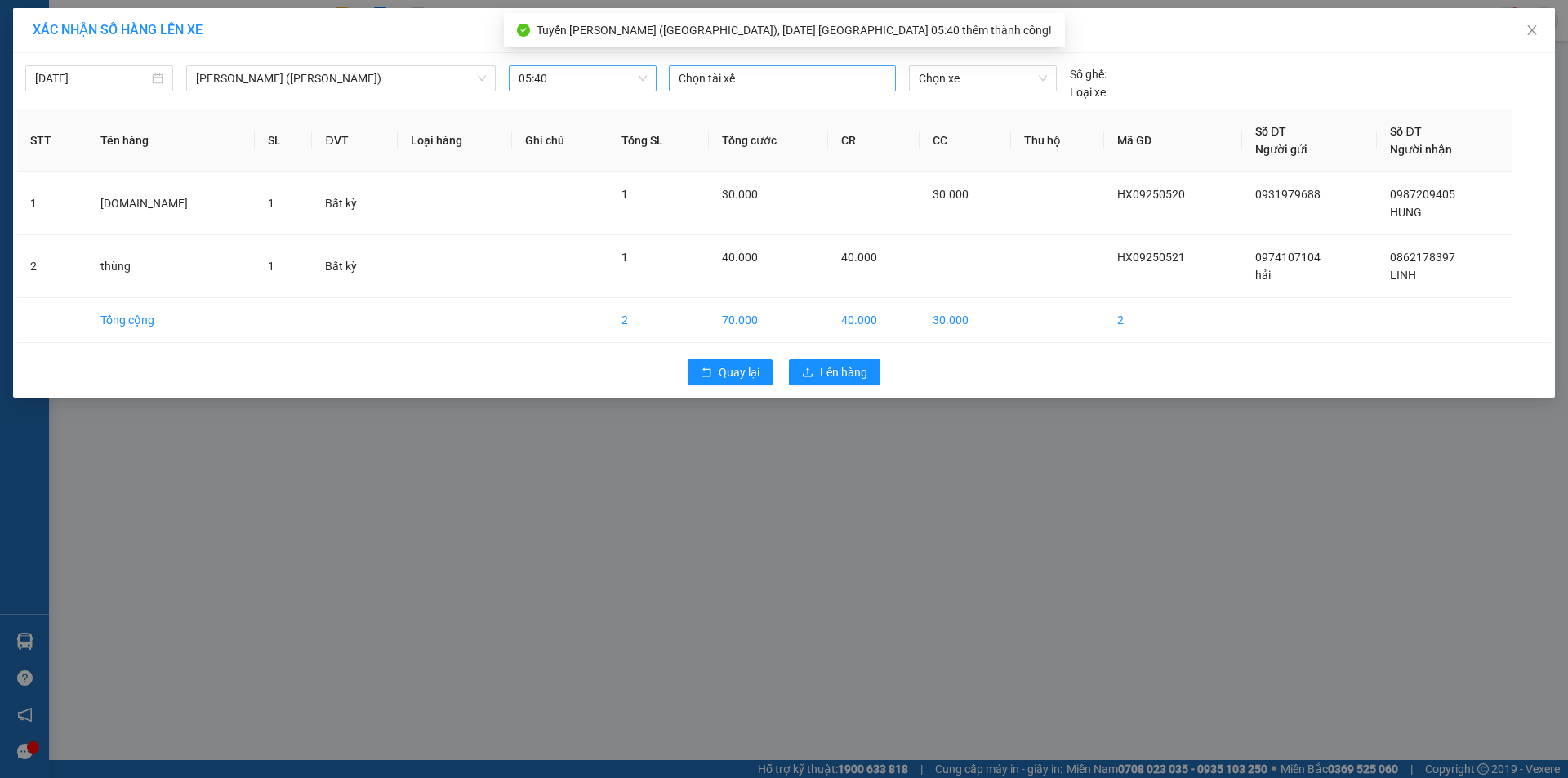
click at [814, 85] on div at bounding box center [782, 78] width 218 height 19
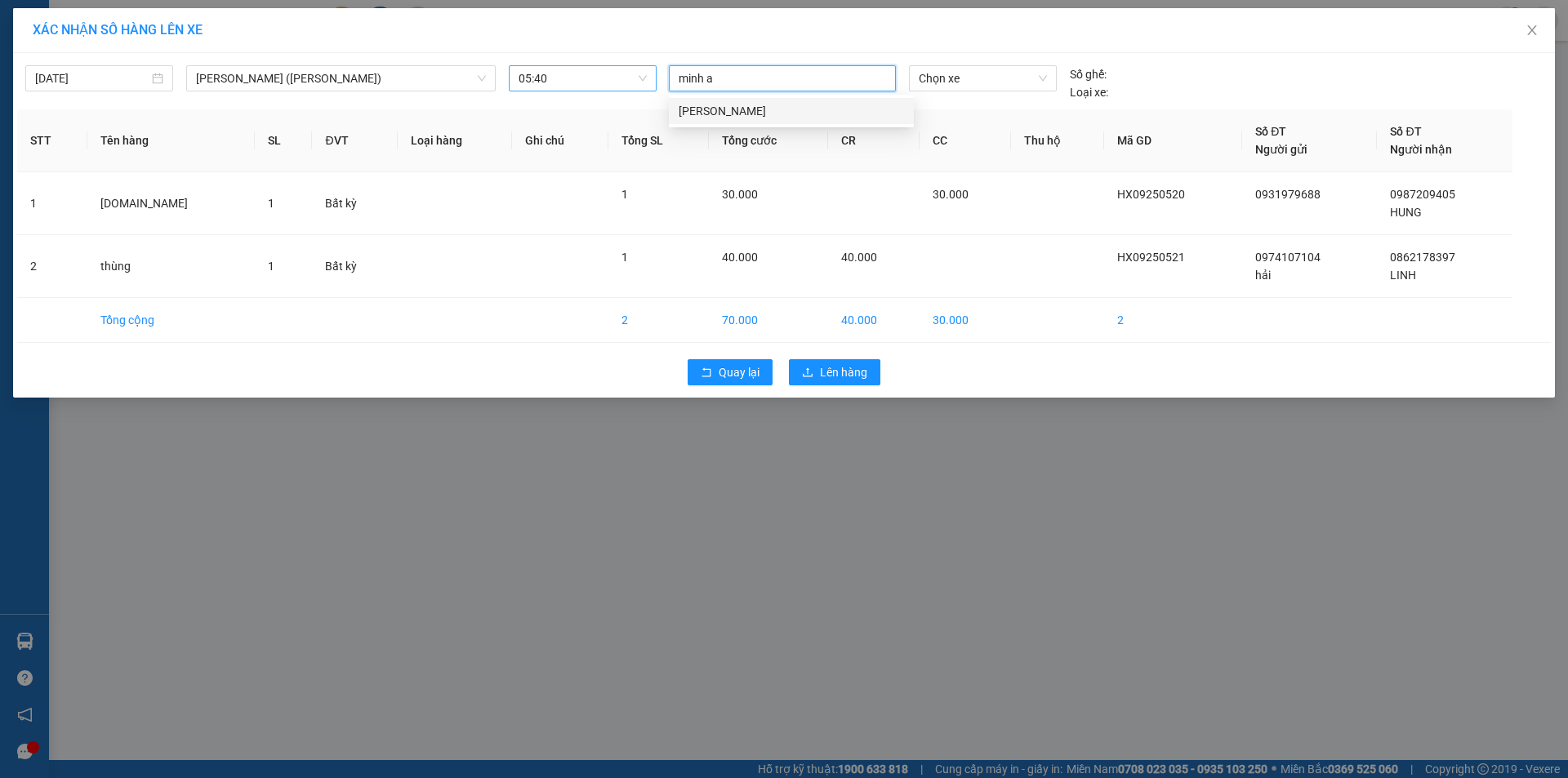
type input "minh"
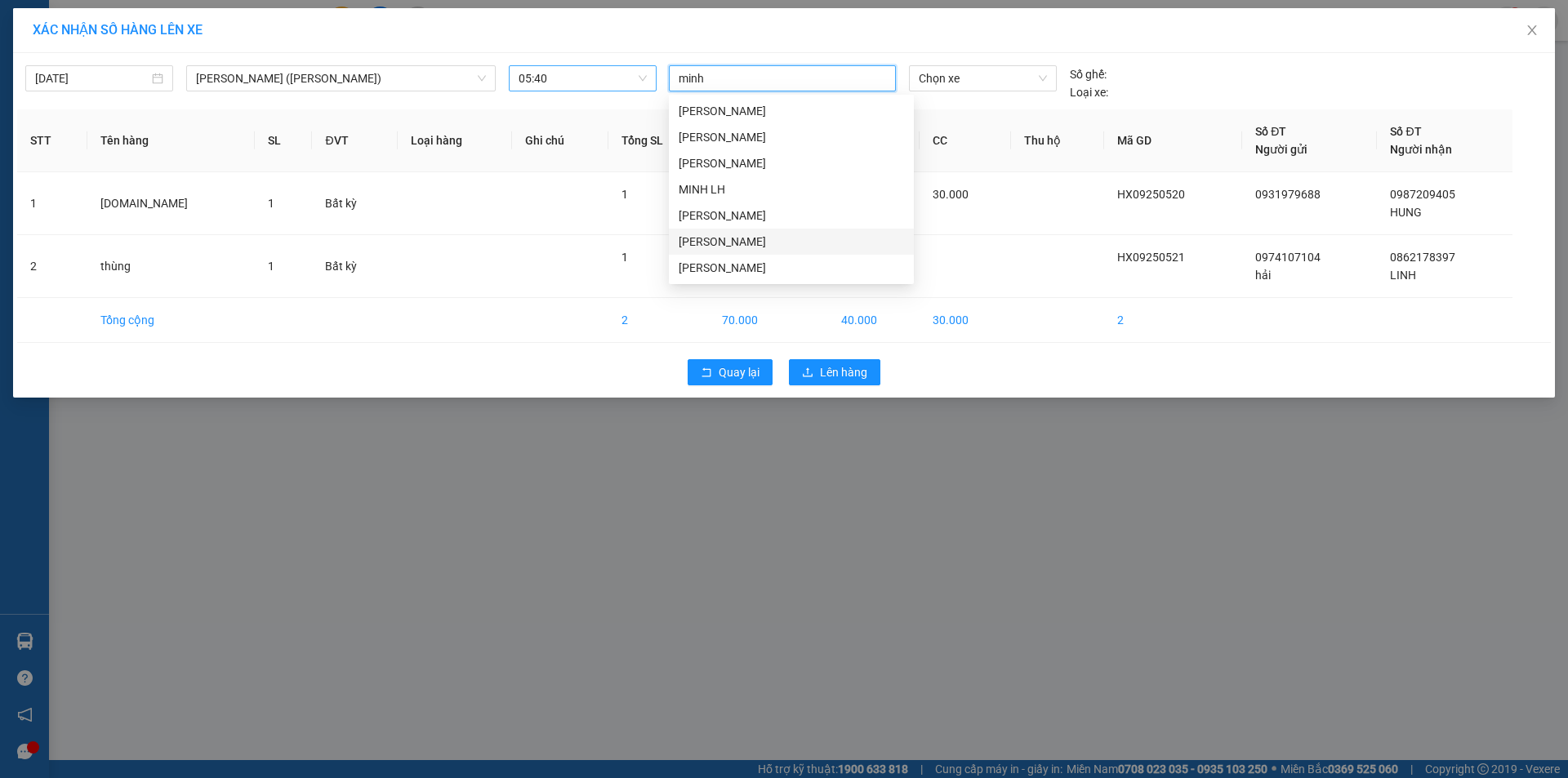
click at [728, 241] on div "[PERSON_NAME]" at bounding box center [792, 242] width 226 height 18
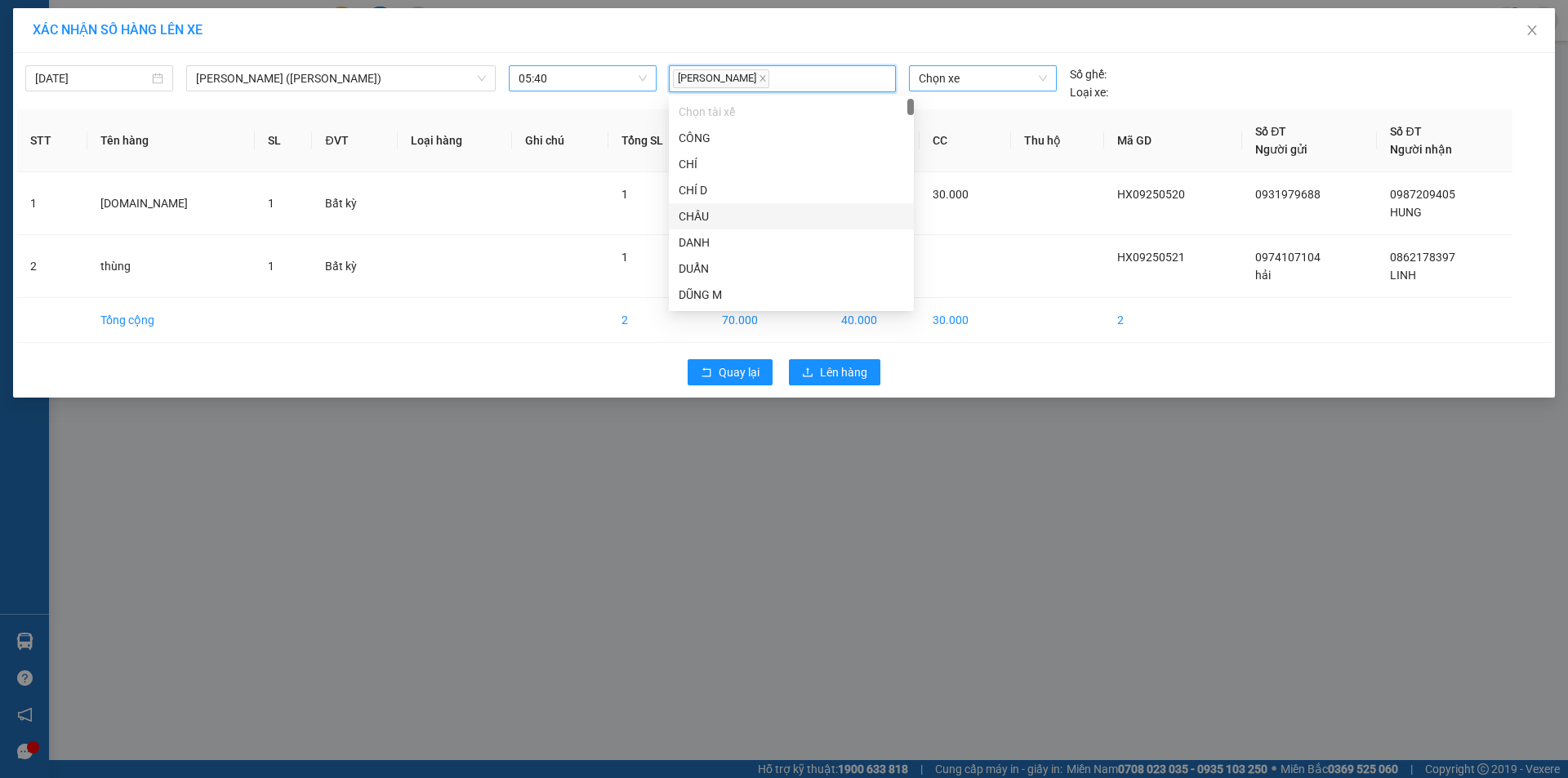
click at [960, 77] on span "Chọn xe" at bounding box center [982, 78] width 128 height 25
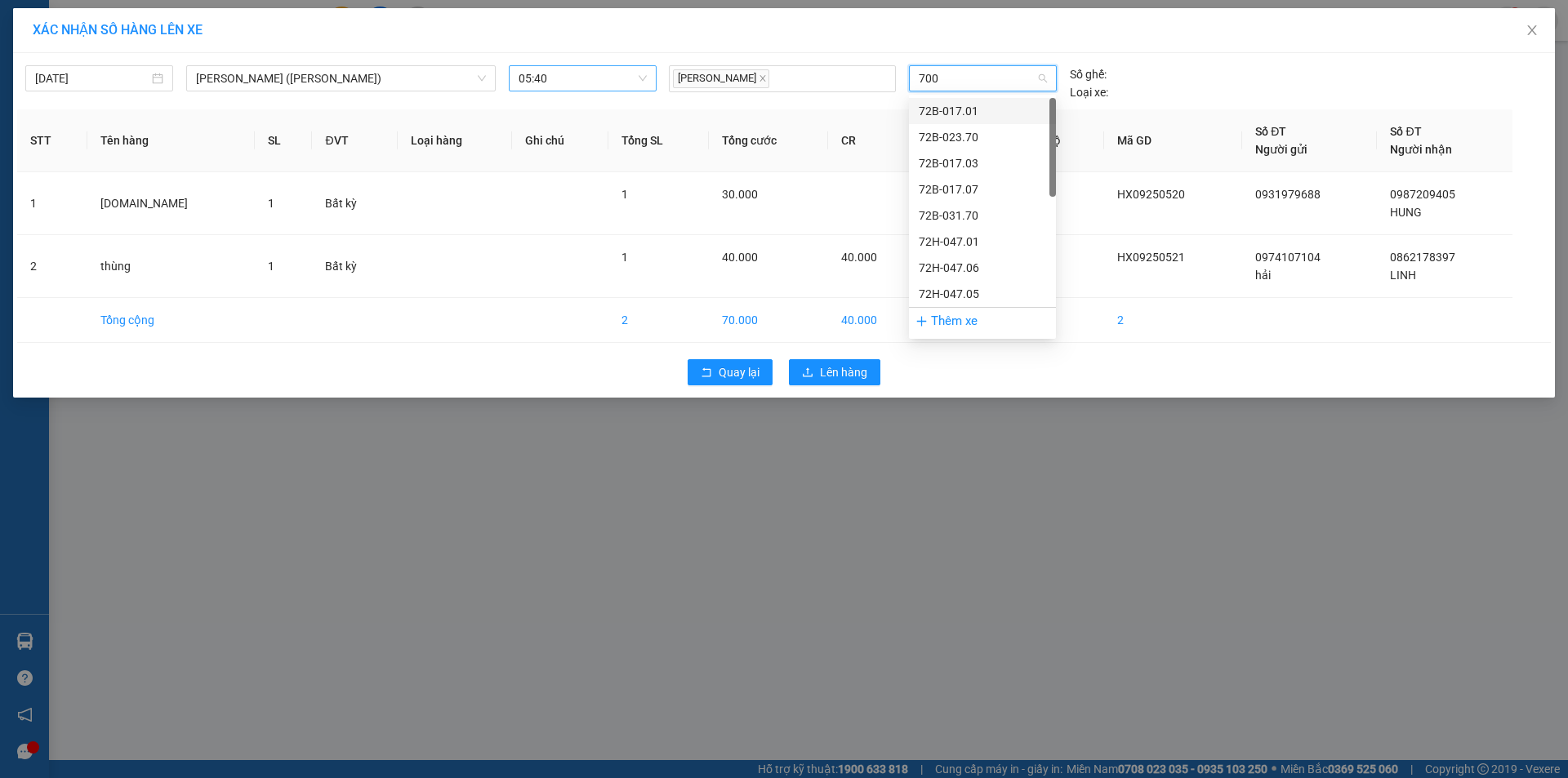
type input "7006"
click at [984, 115] on div "72H-070.06" at bounding box center [982, 111] width 128 height 18
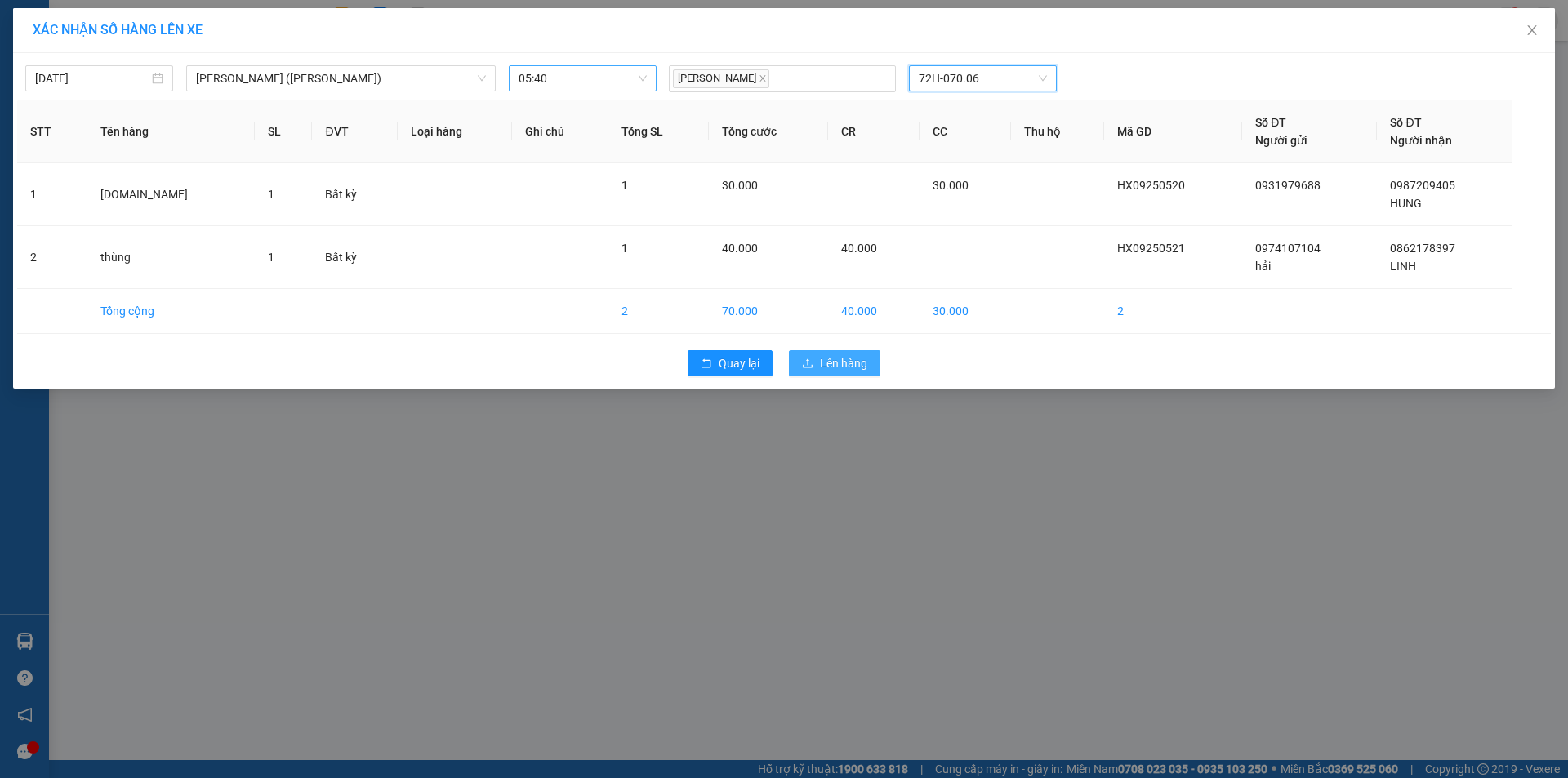
drag, startPoint x: 828, startPoint y: 357, endPoint x: 883, endPoint y: 361, distance: 55.1
click at [828, 357] on span "Lên hàng" at bounding box center [843, 363] width 48 height 18
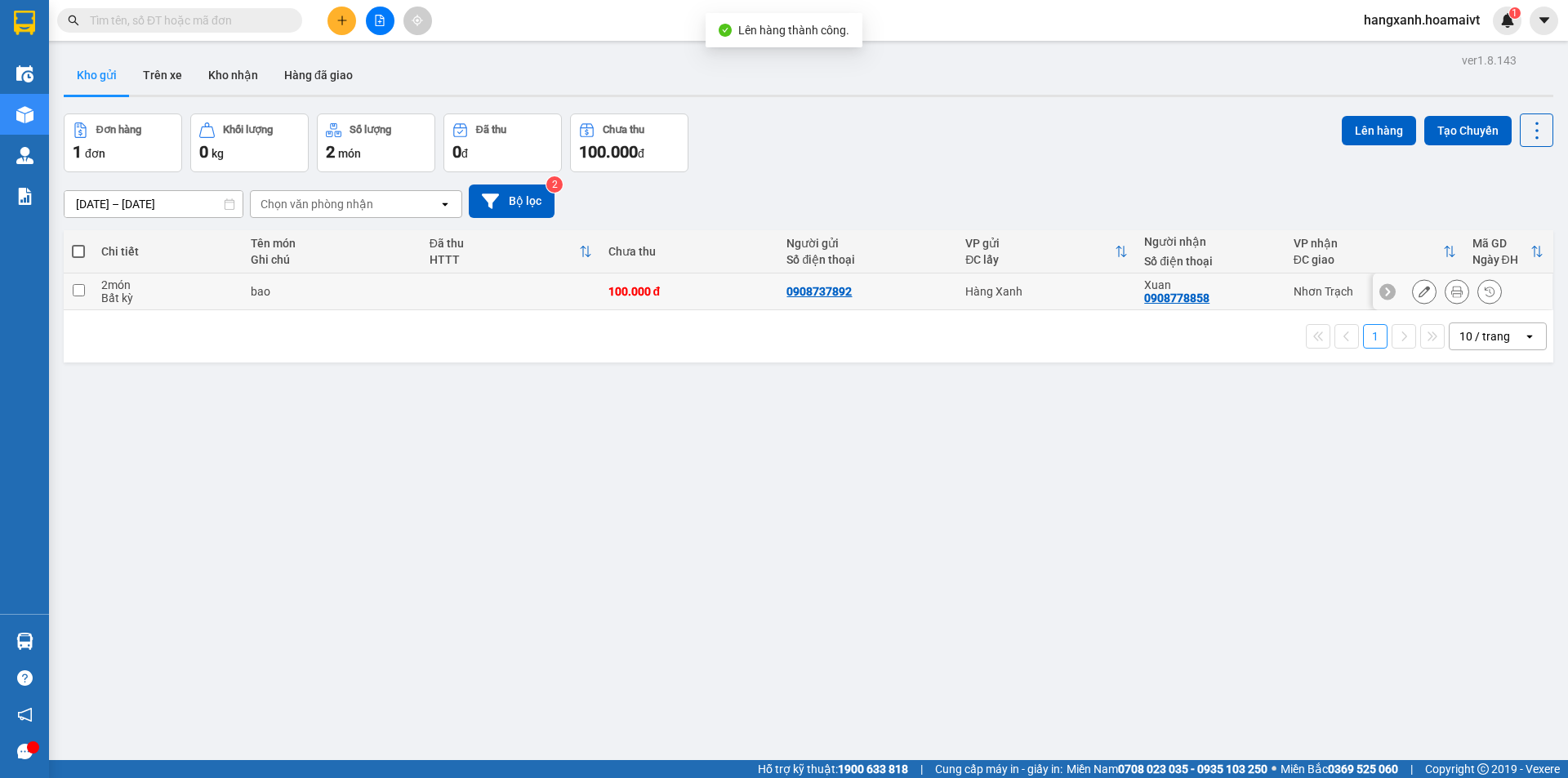
click at [1250, 283] on div "Xuan" at bounding box center [1210, 284] width 132 height 13
checkbox input "true"
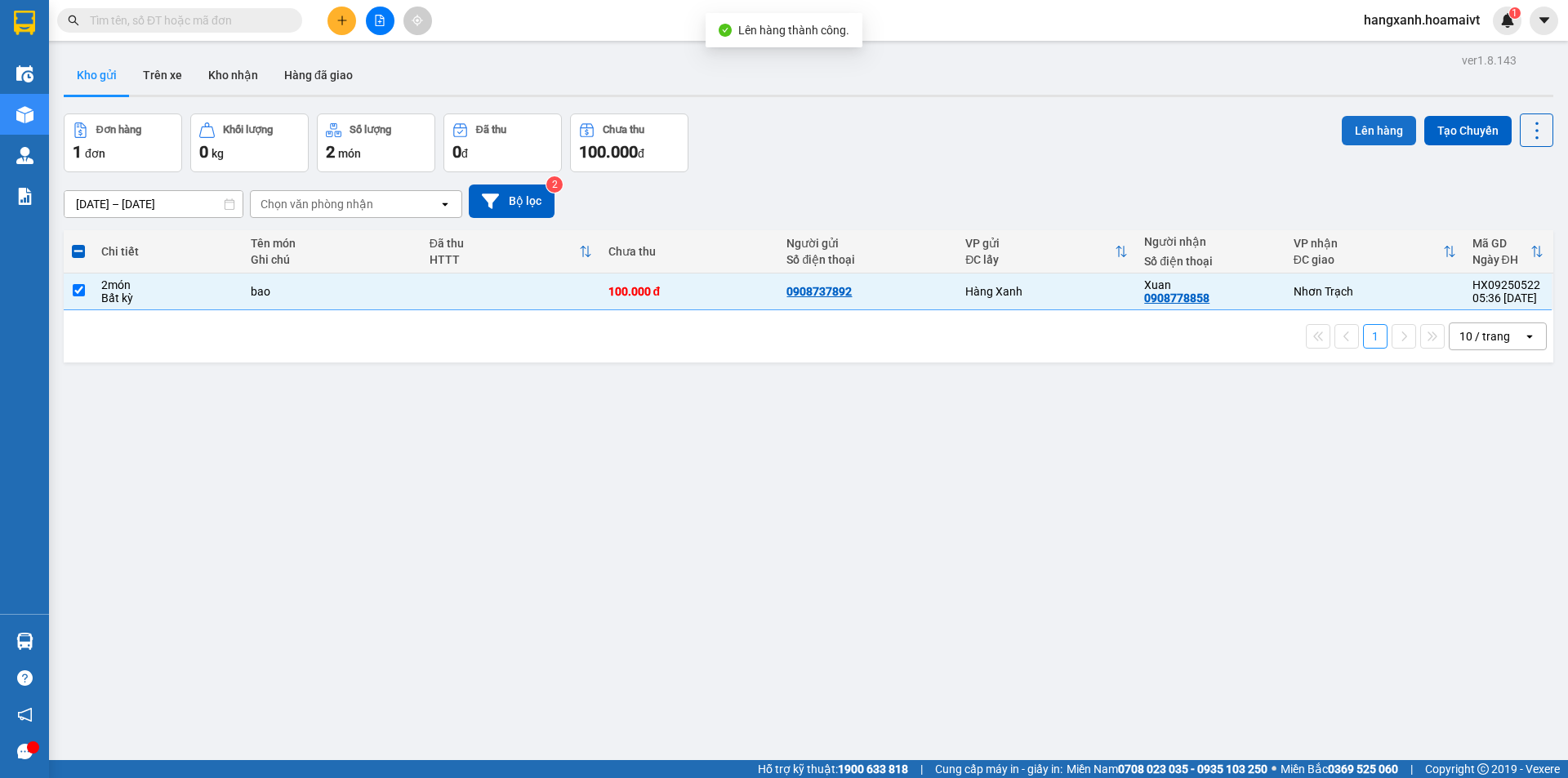
click at [1345, 127] on button "Lên hàng" at bounding box center [1378, 130] width 74 height 29
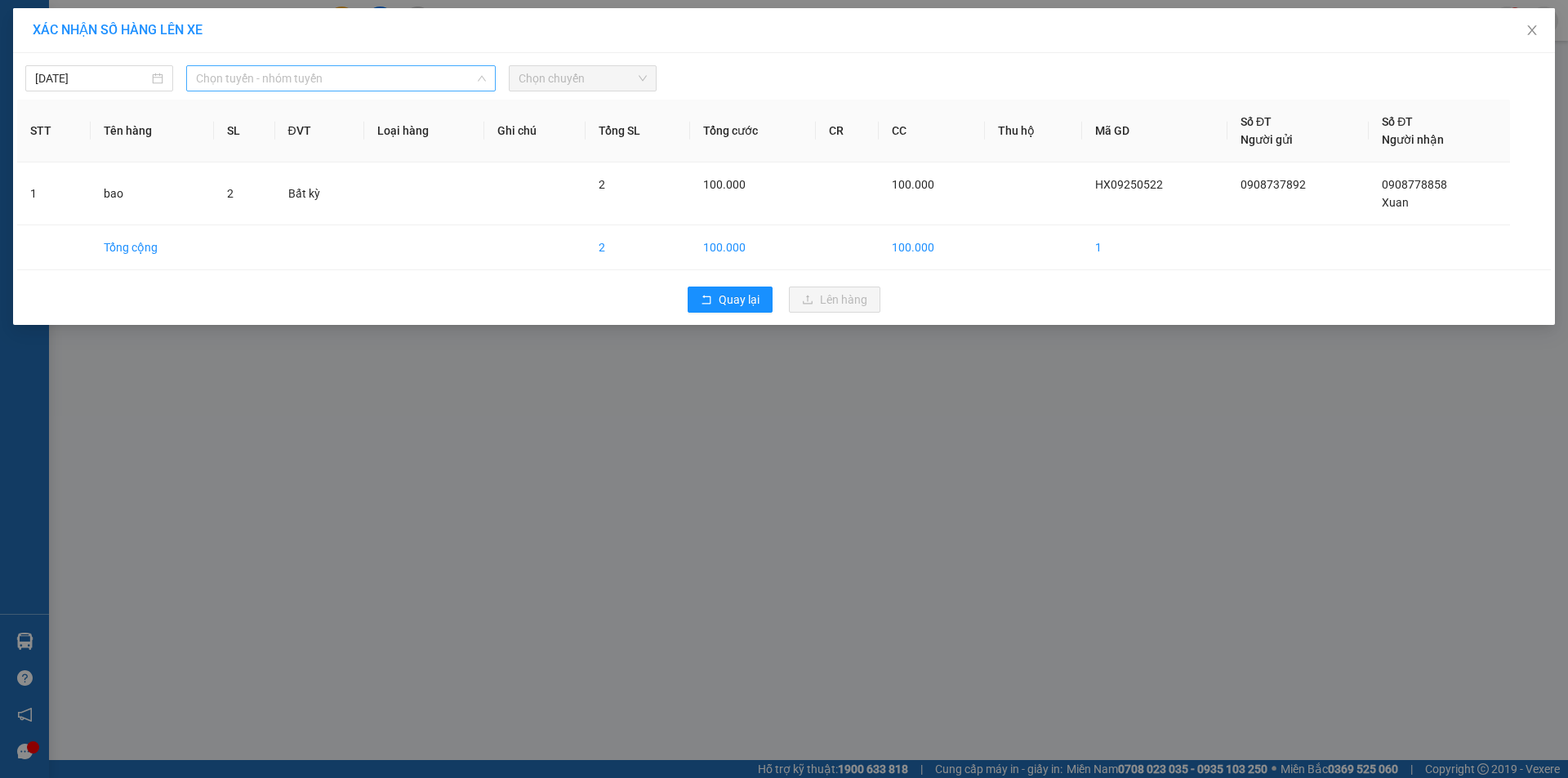
click at [309, 80] on span "Chọn tuyến - nhóm tuyến" at bounding box center [341, 78] width 290 height 25
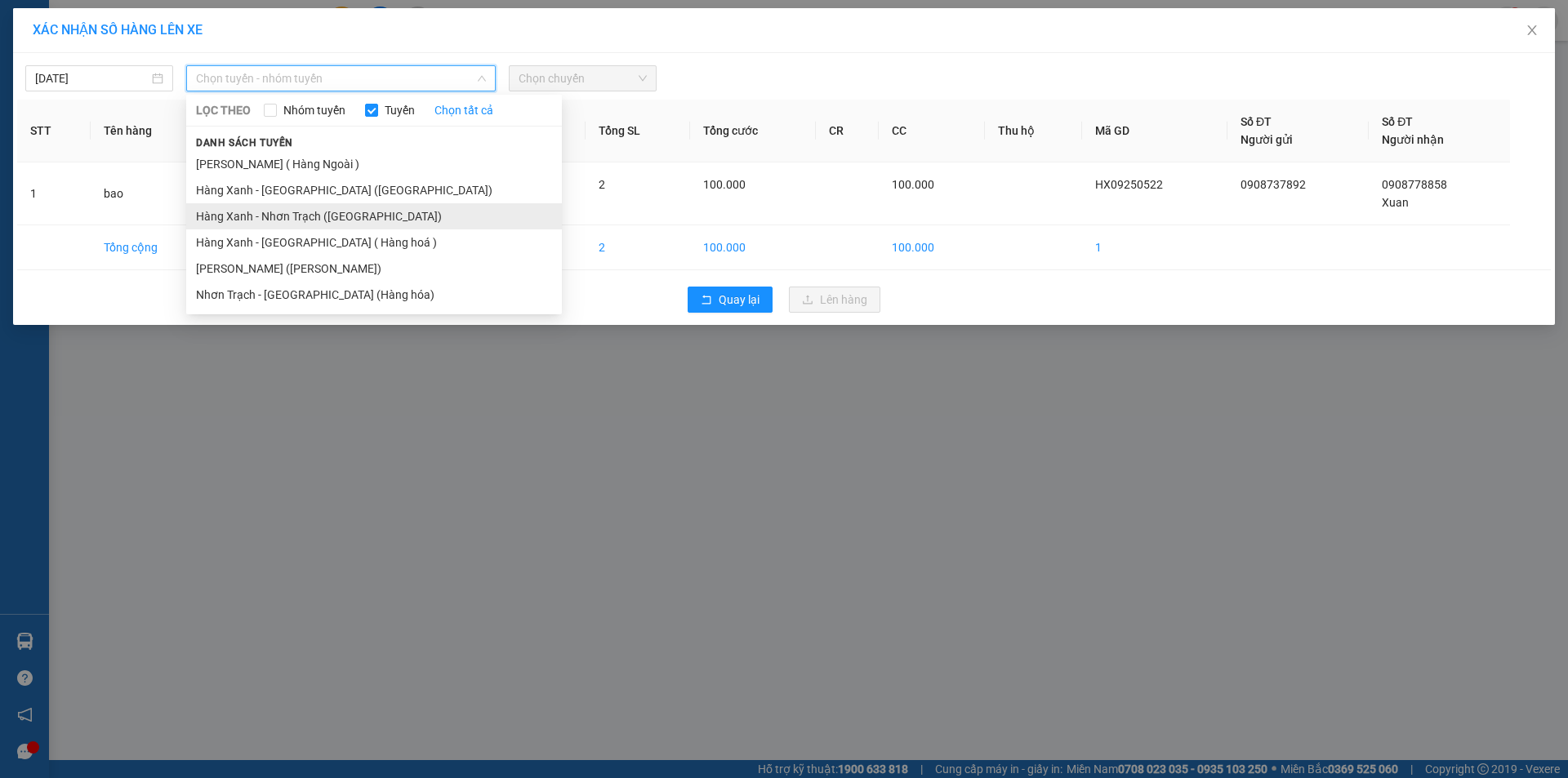
click at [292, 218] on li "Hàng Xanh - Nhơn Trạch ([GEOGRAPHIC_DATA])" at bounding box center [373, 217] width 375 height 26
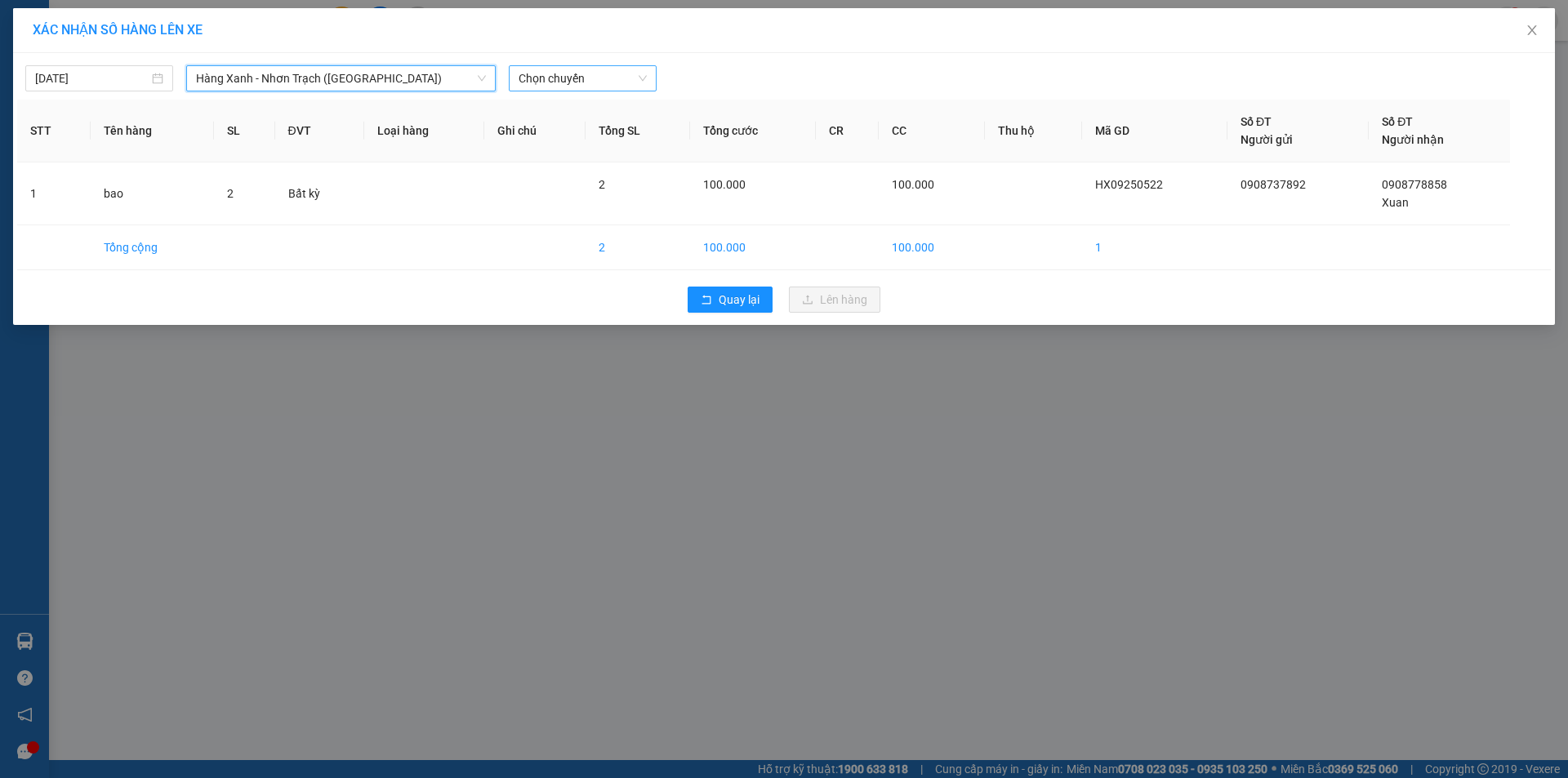
click at [576, 80] on span "Chọn chuyến" at bounding box center [583, 78] width 128 height 25
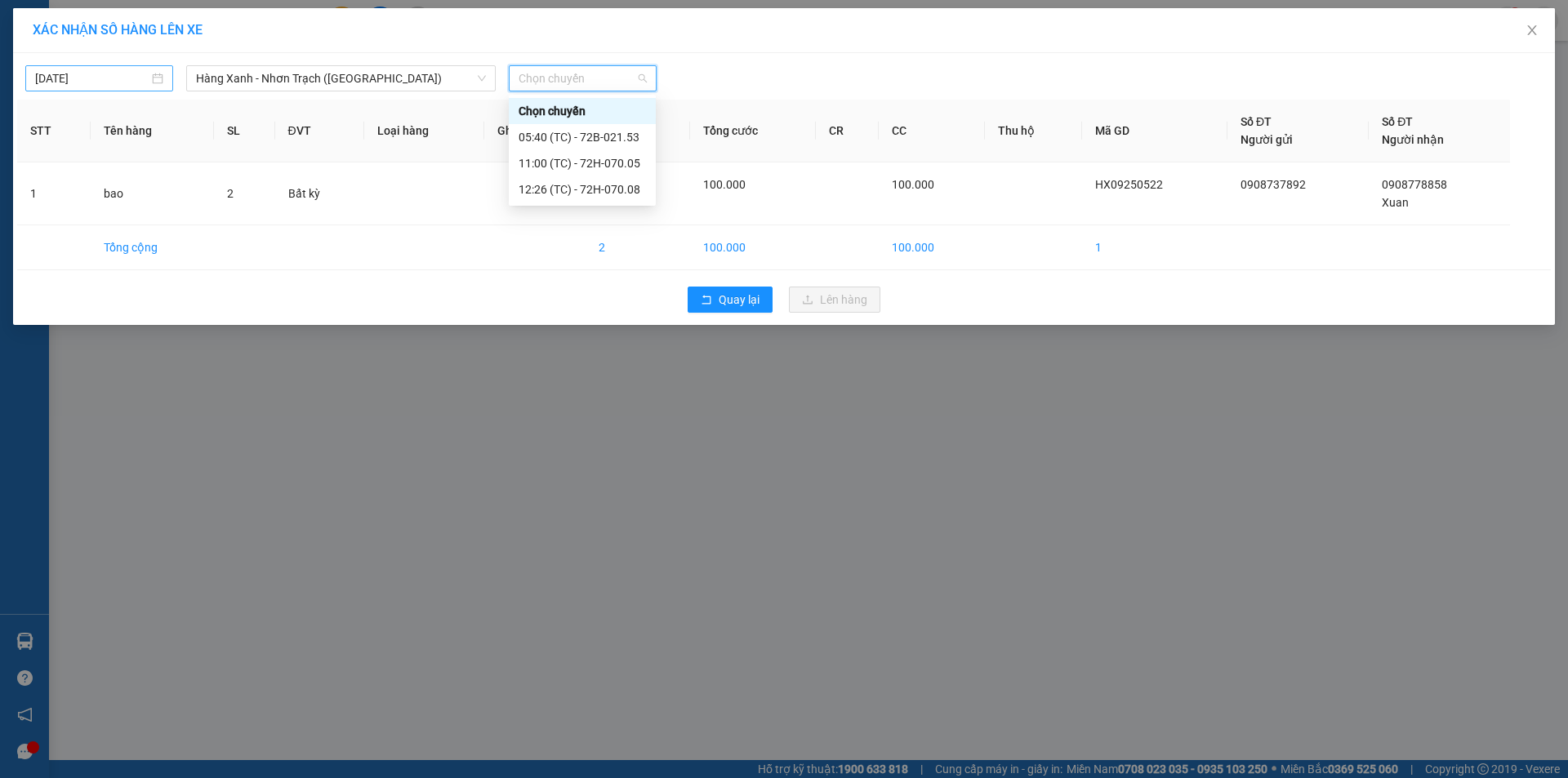
click at [119, 84] on input "[DATE]" at bounding box center [92, 79] width 114 height 18
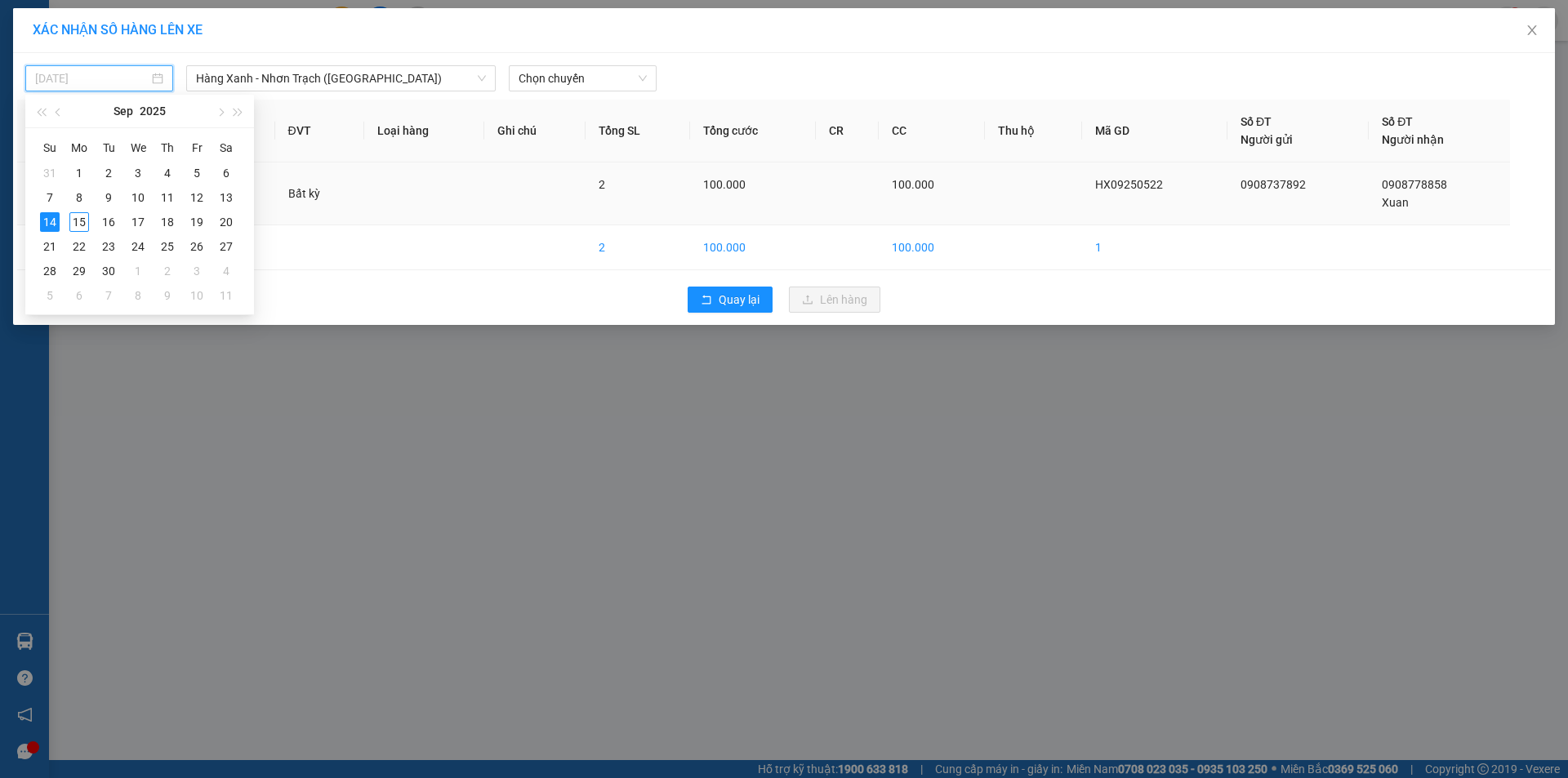
drag, startPoint x: 78, startPoint y: 222, endPoint x: 165, endPoint y: 186, distance: 94.2
click at [85, 218] on div "15" at bounding box center [79, 221] width 19 height 19
type input "[DATE]"
click at [538, 84] on span "Chọn chuyến" at bounding box center [583, 78] width 128 height 25
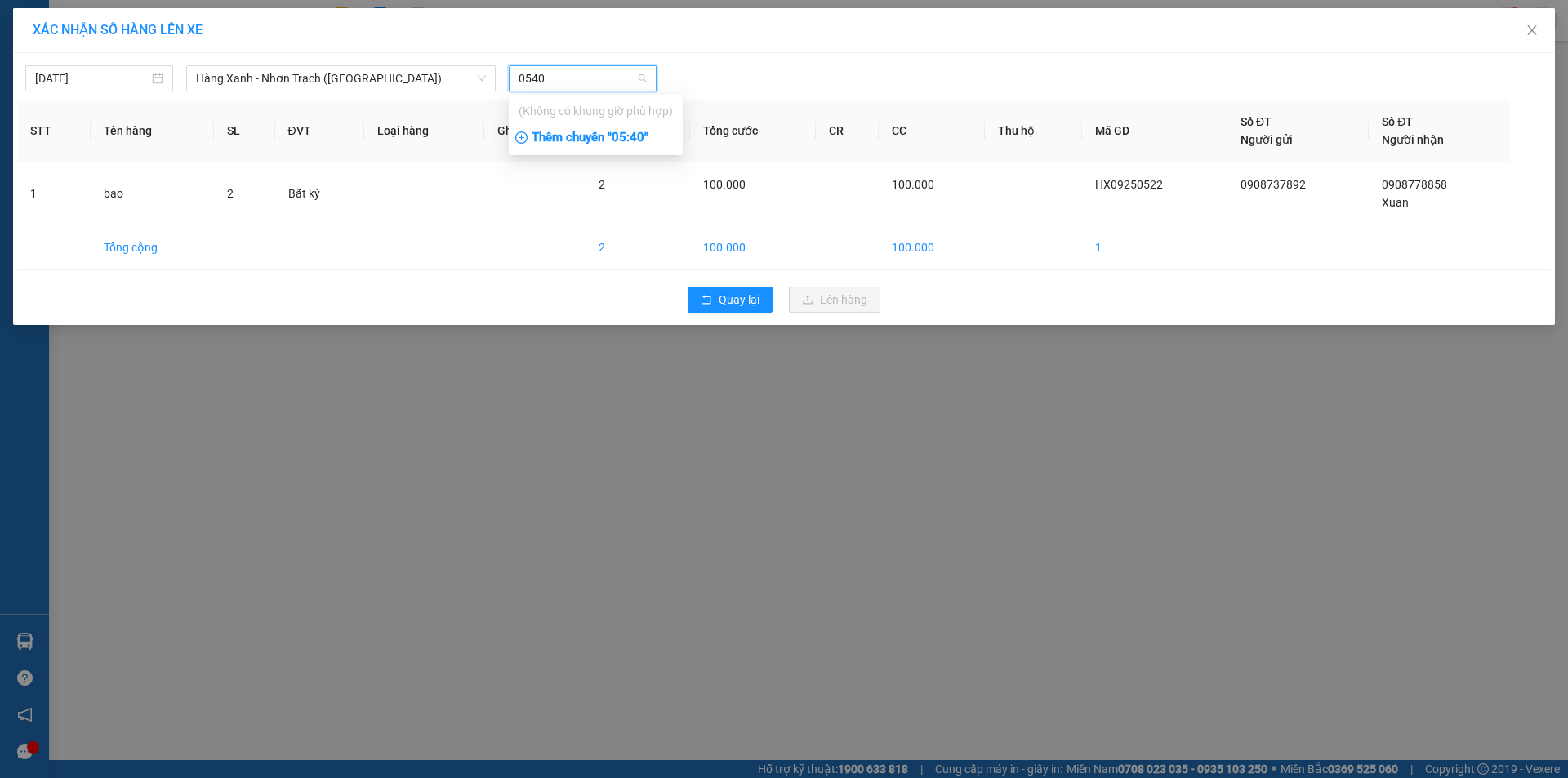
type input "0540"
click at [633, 130] on div "Thêm chuyến " 05:40 "" at bounding box center [595, 138] width 174 height 28
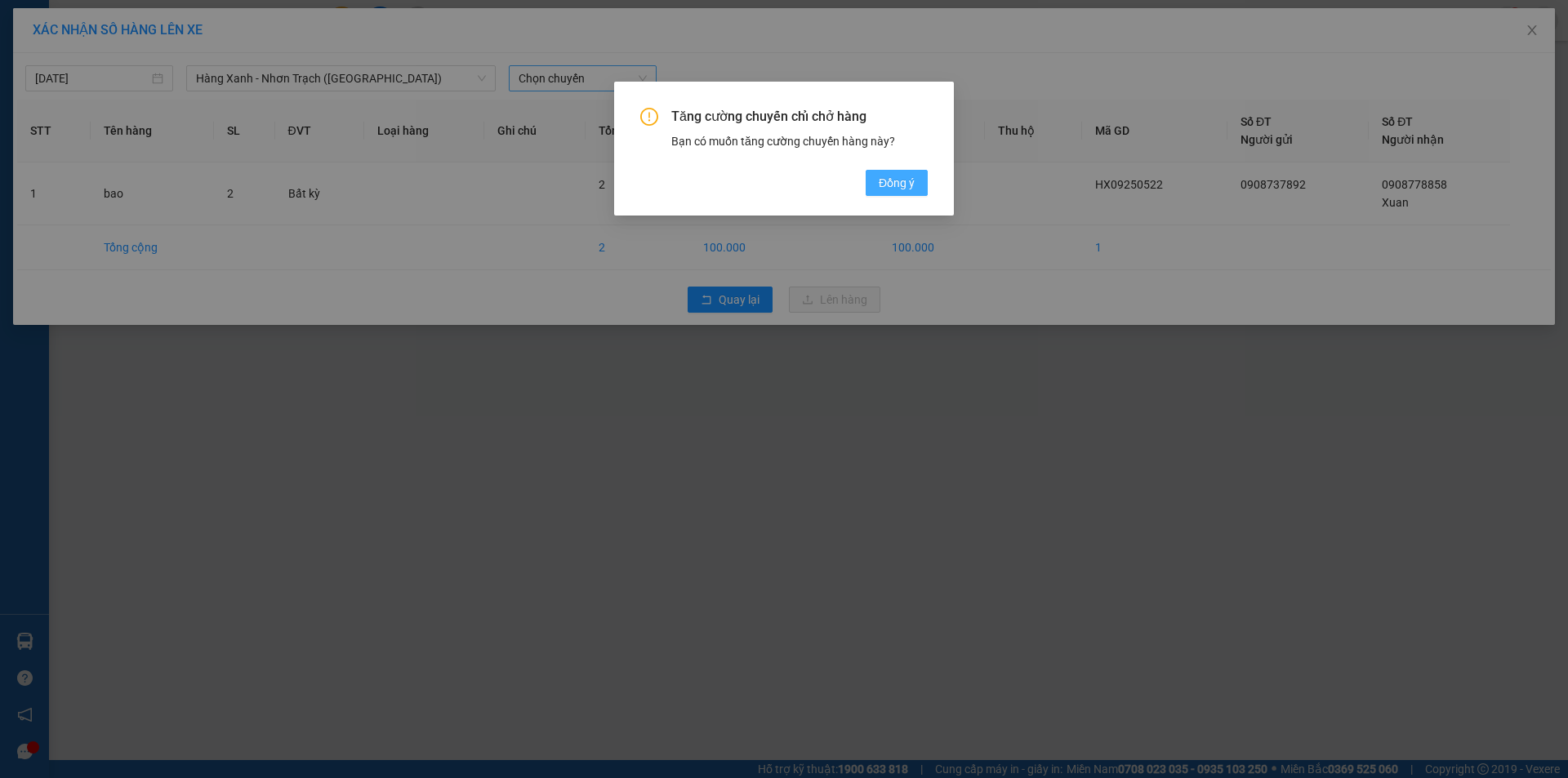
click at [892, 179] on span "Đồng ý" at bounding box center [896, 183] width 36 height 18
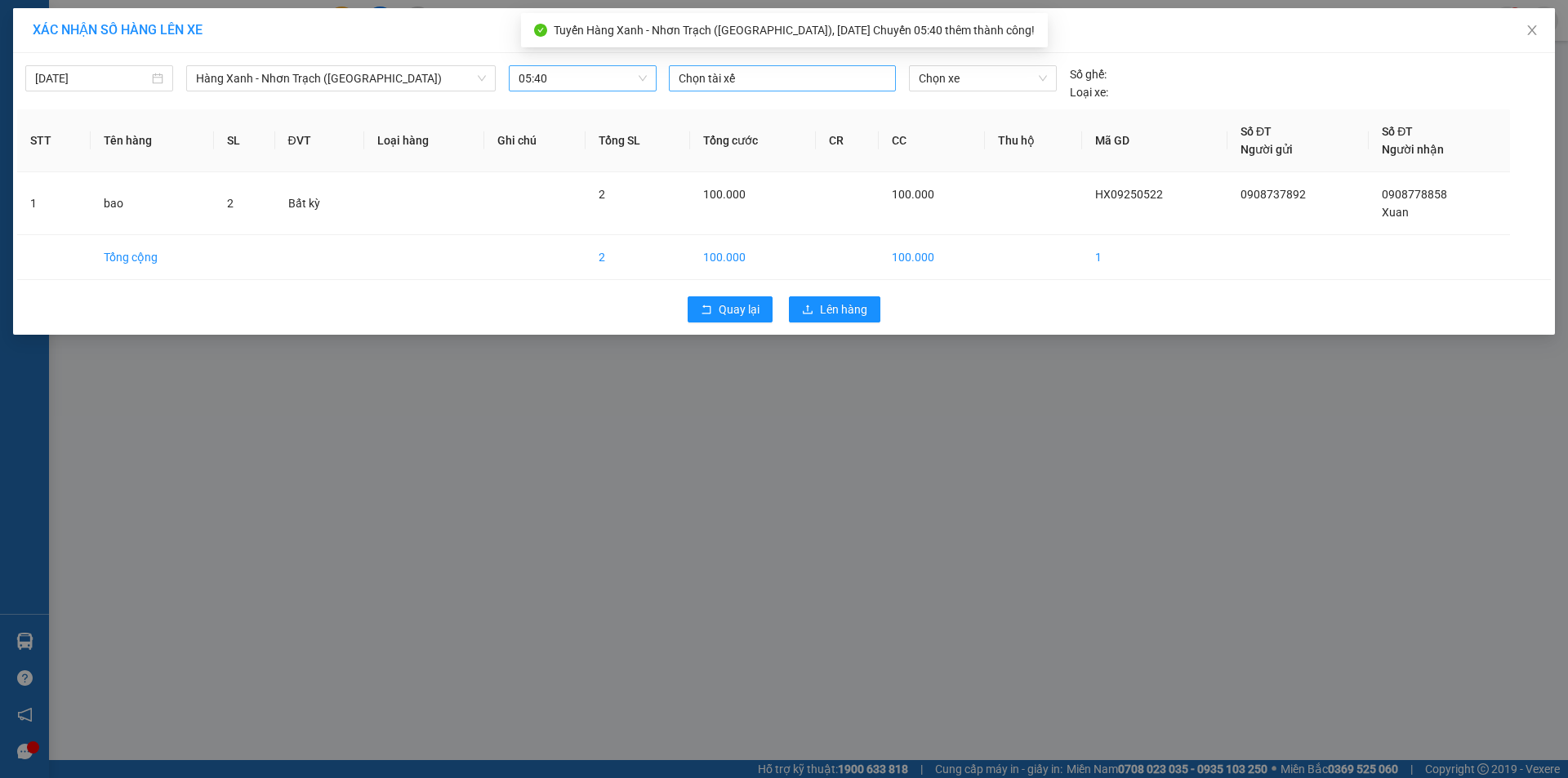
click at [750, 83] on div at bounding box center [782, 78] width 218 height 19
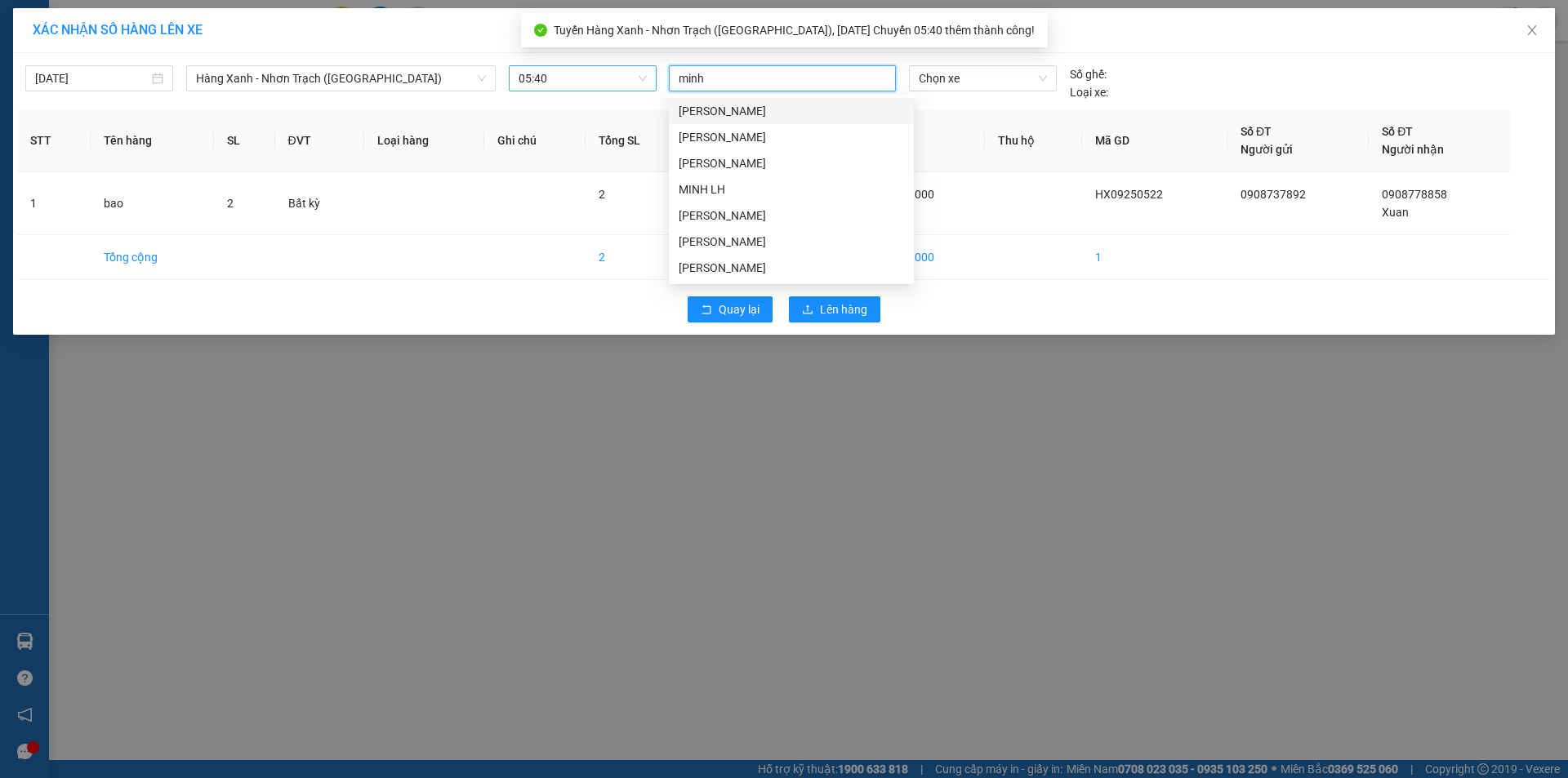
type input "[PERSON_NAME]"
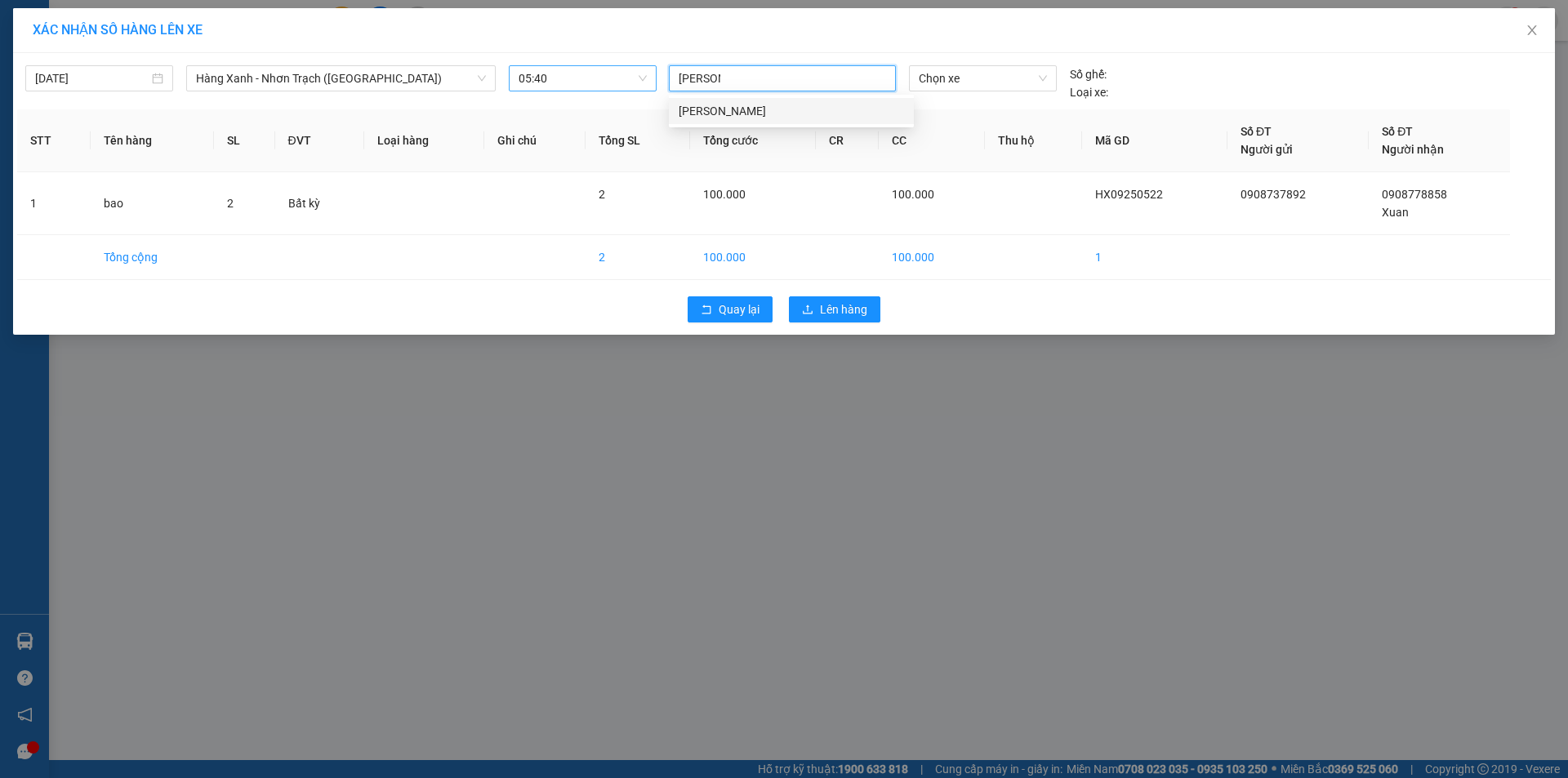
click at [740, 107] on div "[PERSON_NAME]" at bounding box center [792, 111] width 226 height 18
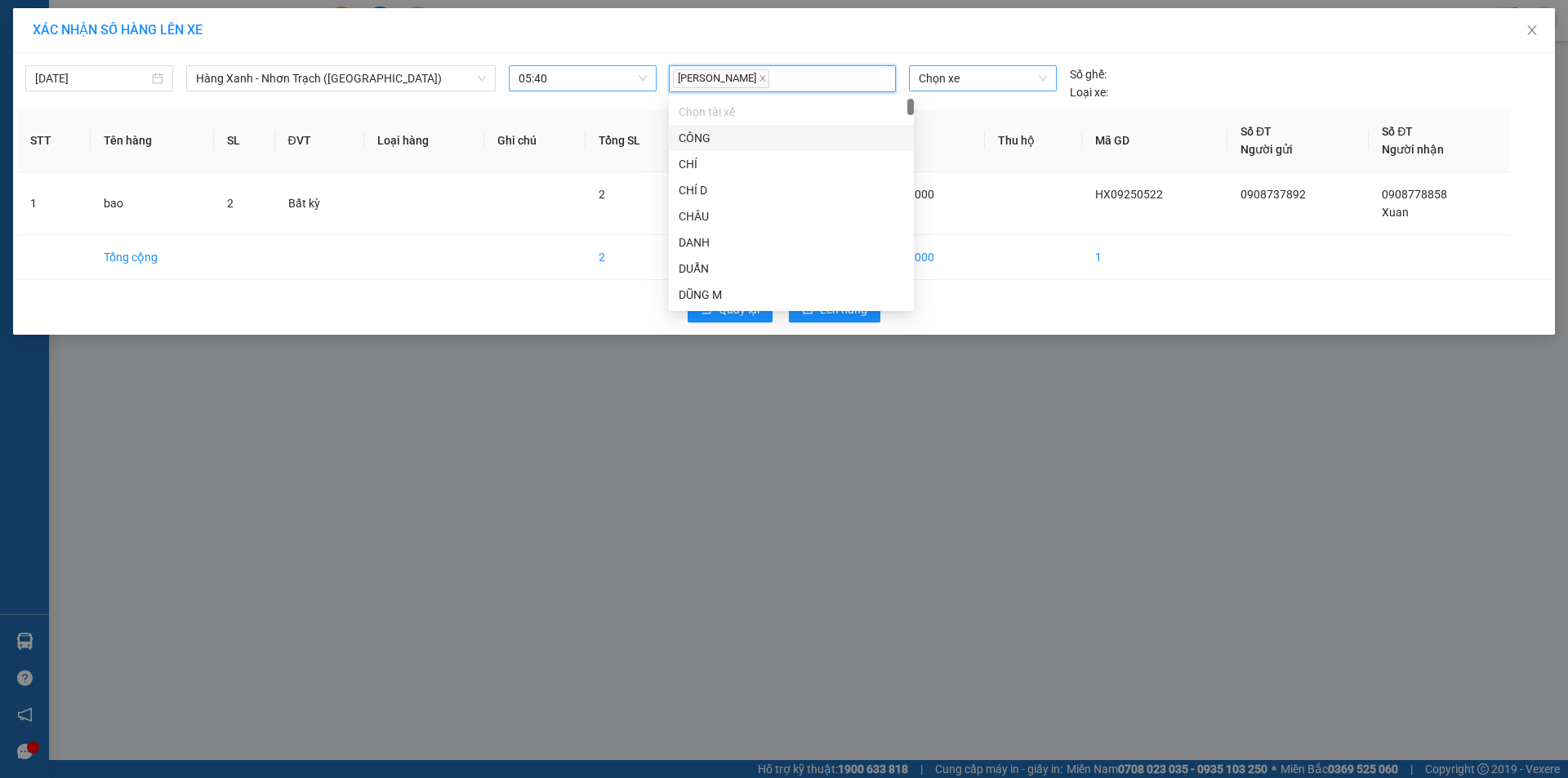
click at [993, 80] on span "Chọn xe" at bounding box center [982, 78] width 128 height 25
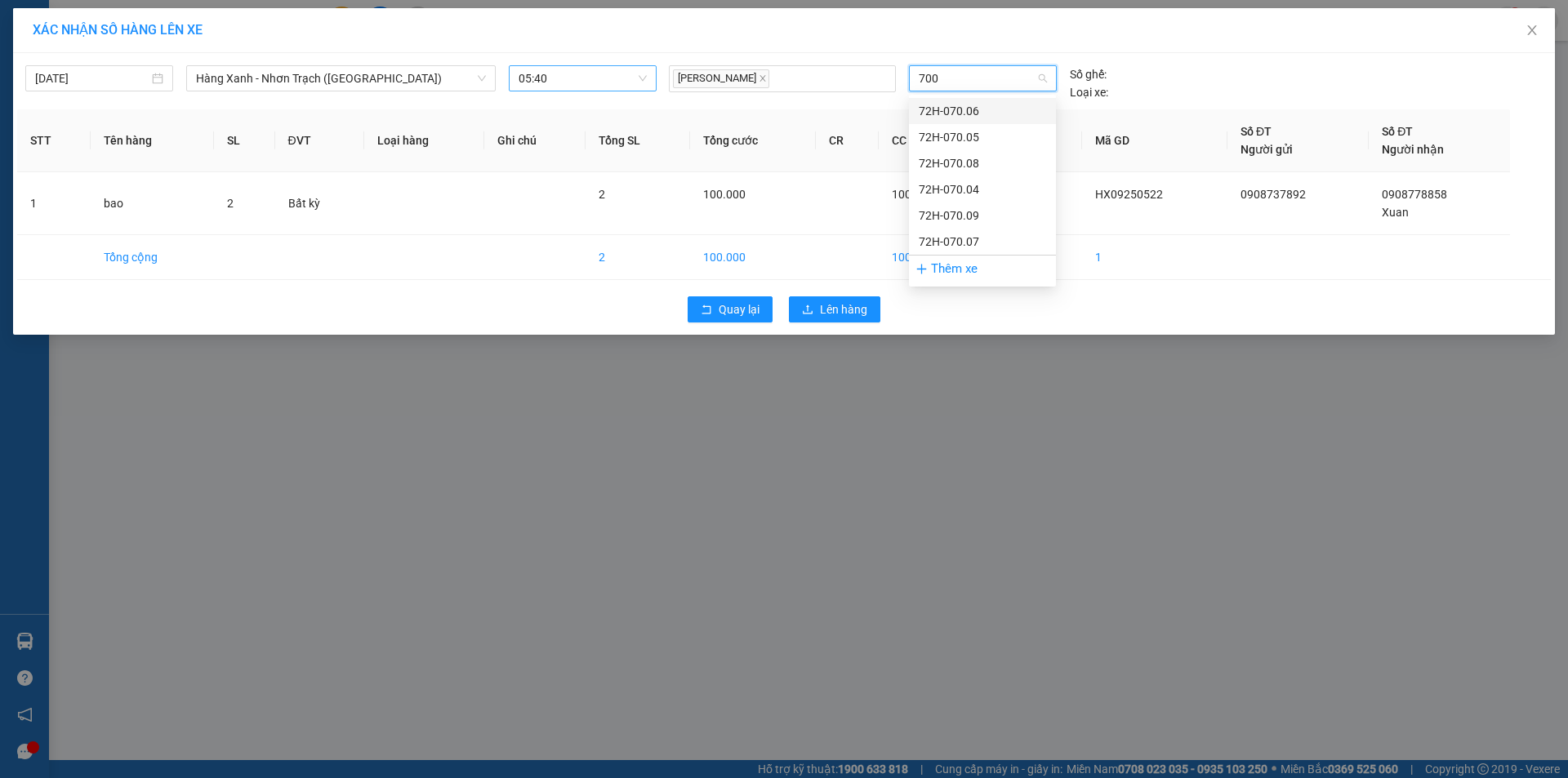
type input "7006"
click at [1029, 106] on div "72H-070.06" at bounding box center [982, 111] width 128 height 18
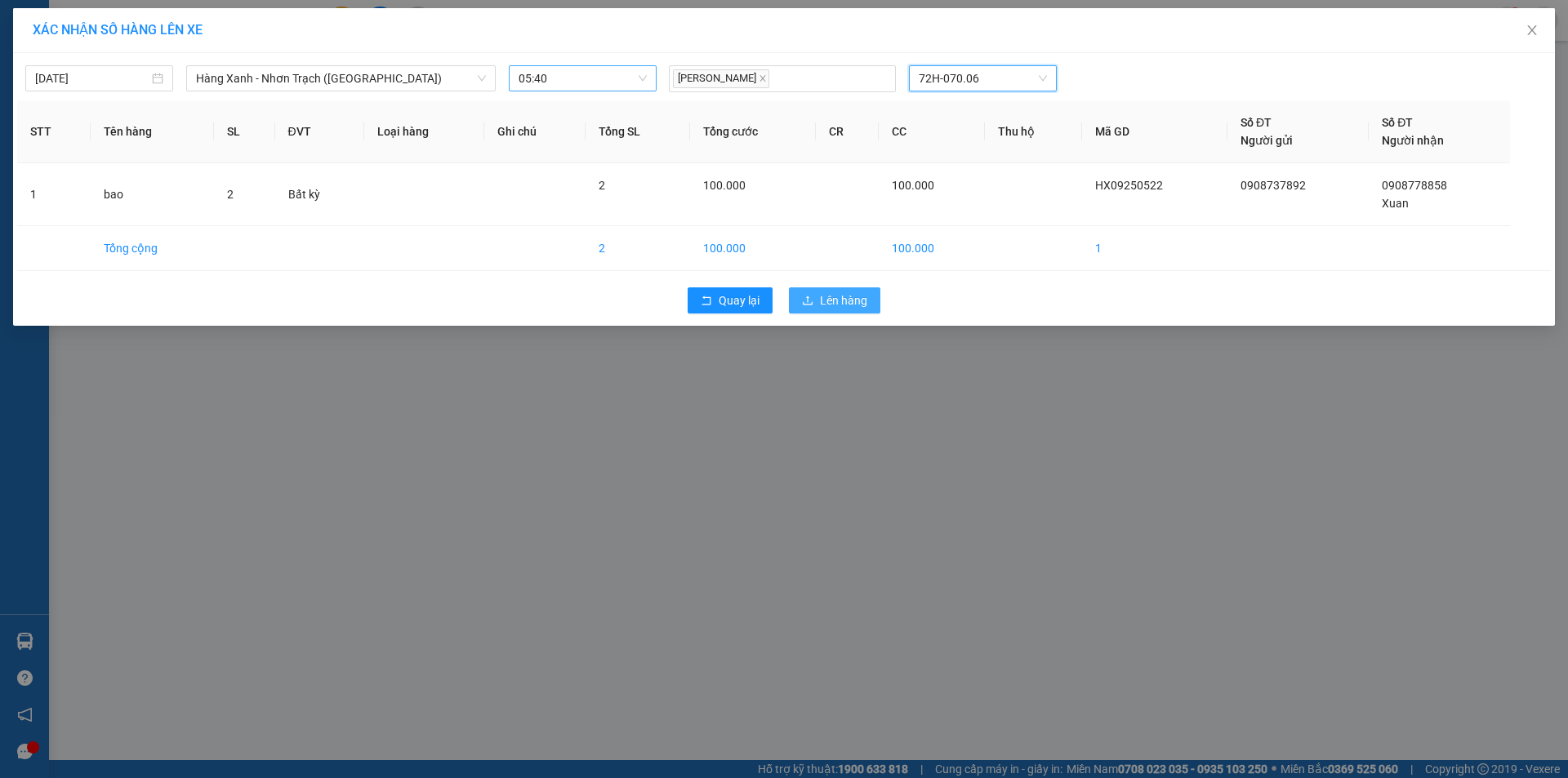
drag, startPoint x: 831, startPoint y: 297, endPoint x: 864, endPoint y: 311, distance: 35.8
click at [831, 298] on span "Lên hàng" at bounding box center [843, 301] width 48 height 18
